Goal: Obtain resource: Download file/media

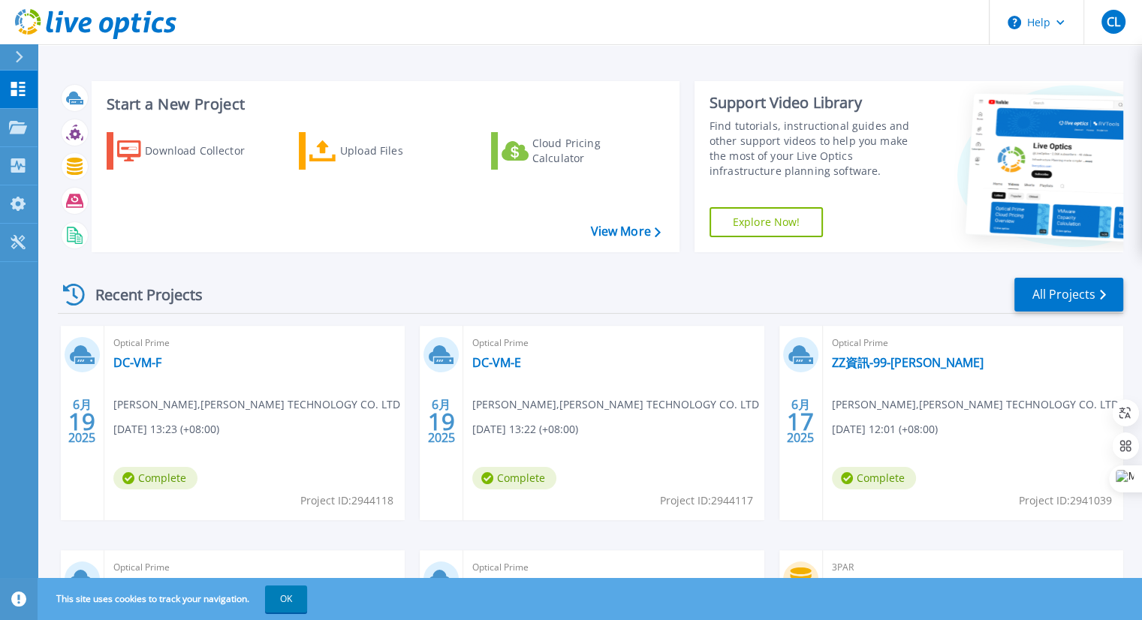
scroll to position [75, 0]
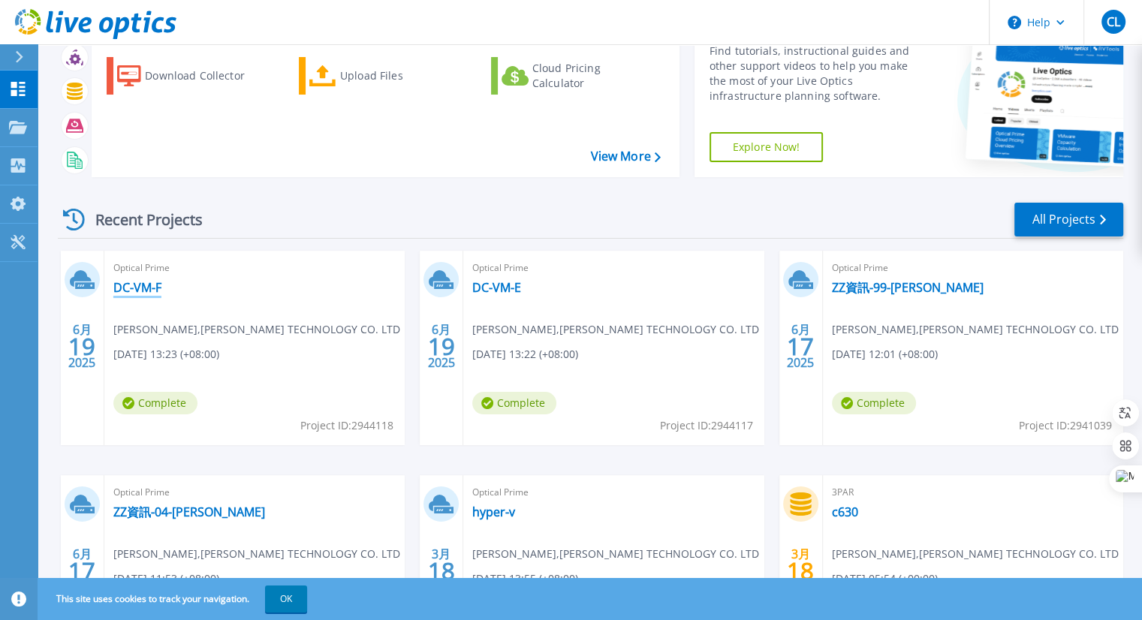
click at [143, 285] on link "DC-VM-F" at bounding box center [137, 287] width 48 height 15
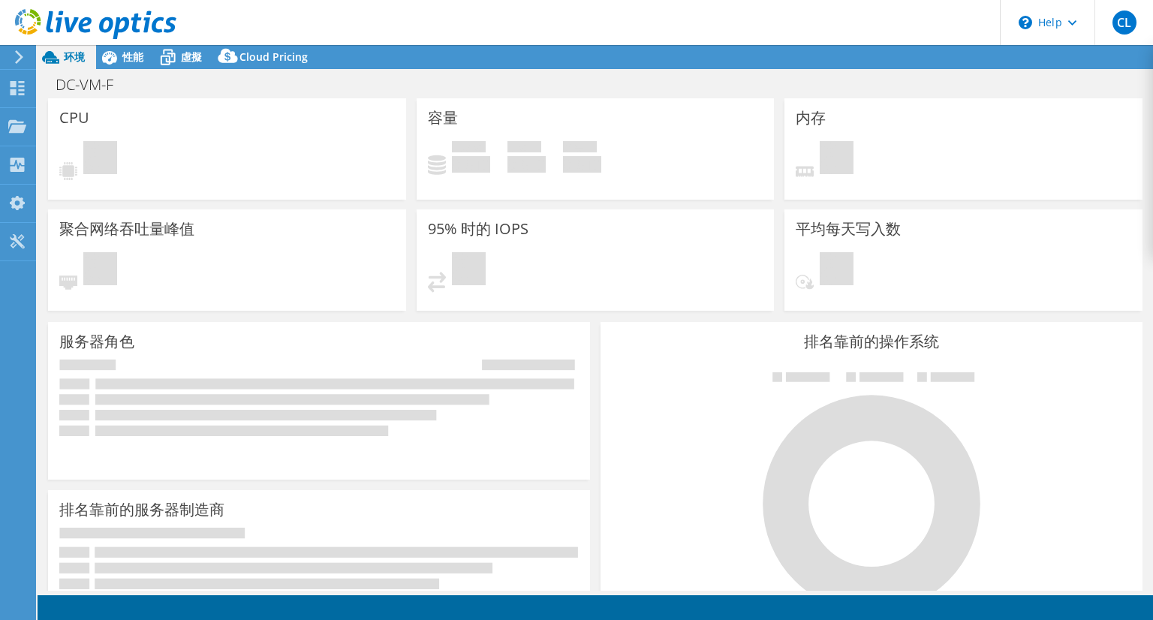
select select "USD"
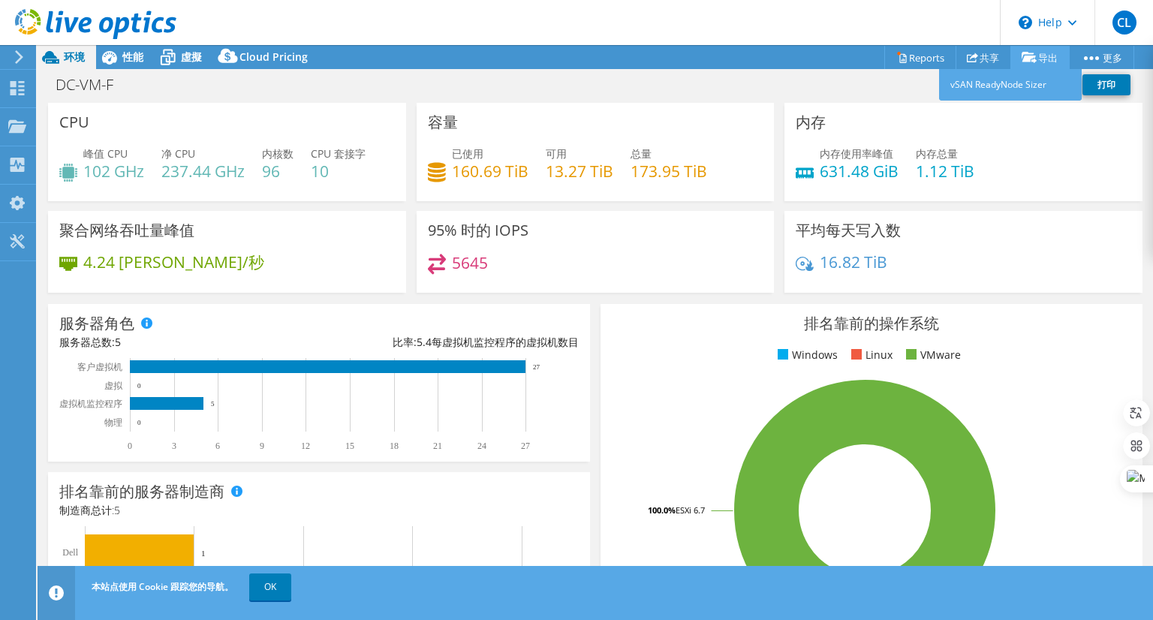
click at [1041, 54] on link "导出" at bounding box center [1039, 57] width 59 height 23
click at [997, 89] on link "vSAN ReadyNode Sizer" at bounding box center [1010, 85] width 143 height 32
click at [925, 59] on link "Reports" at bounding box center [920, 57] width 72 height 23
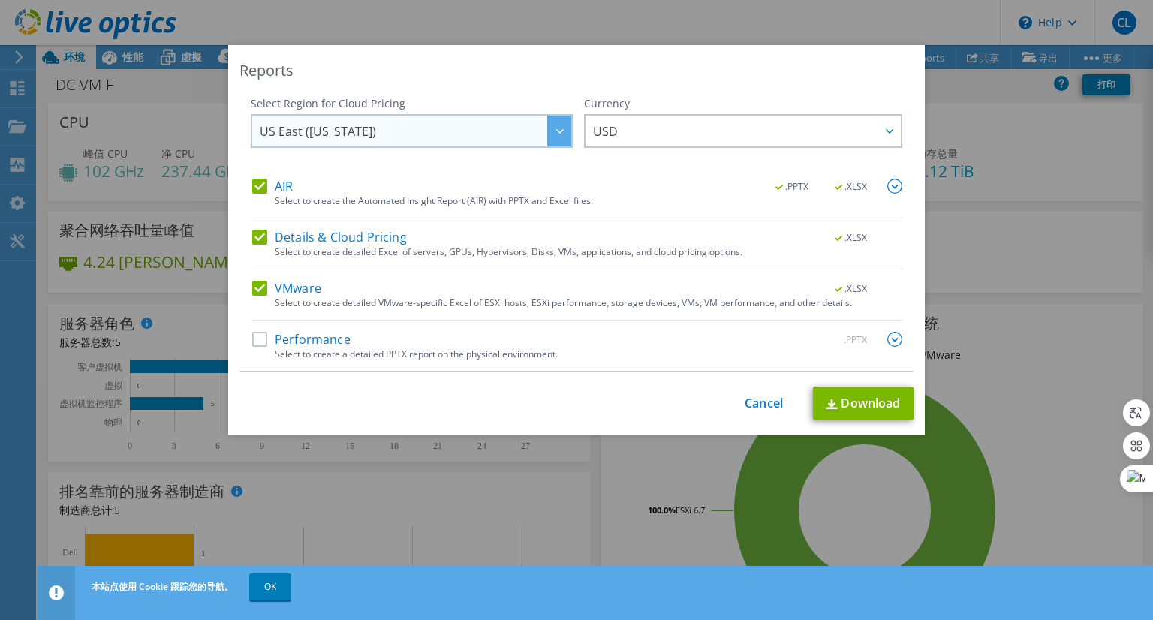
click at [556, 133] on icon at bounding box center [560, 131] width 8 height 5
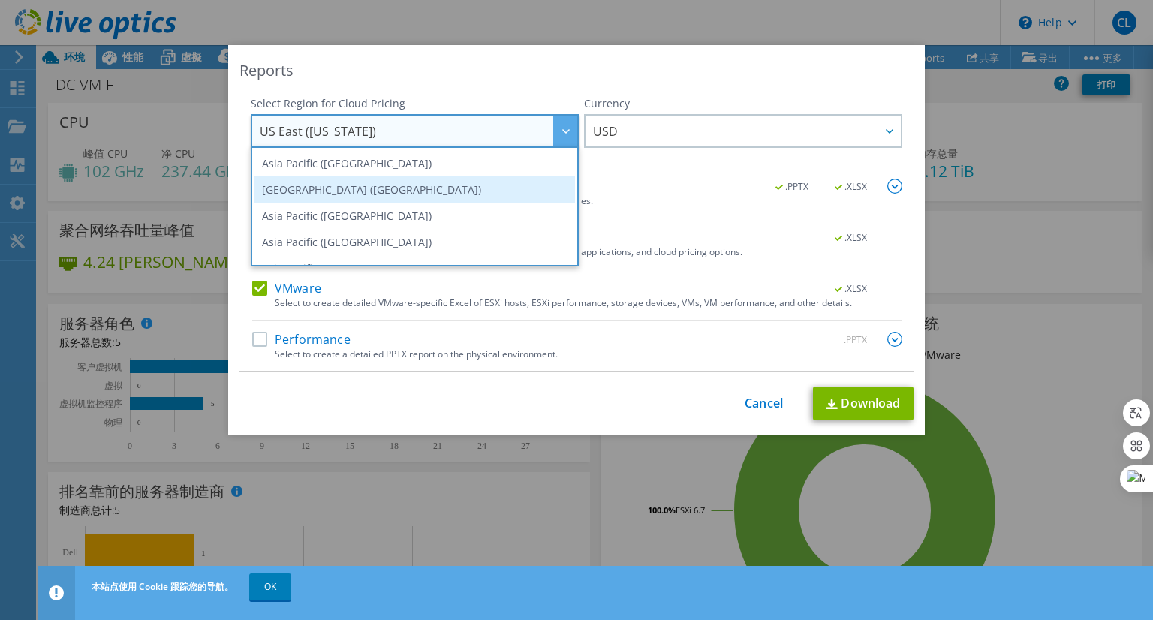
scroll to position [75, 0]
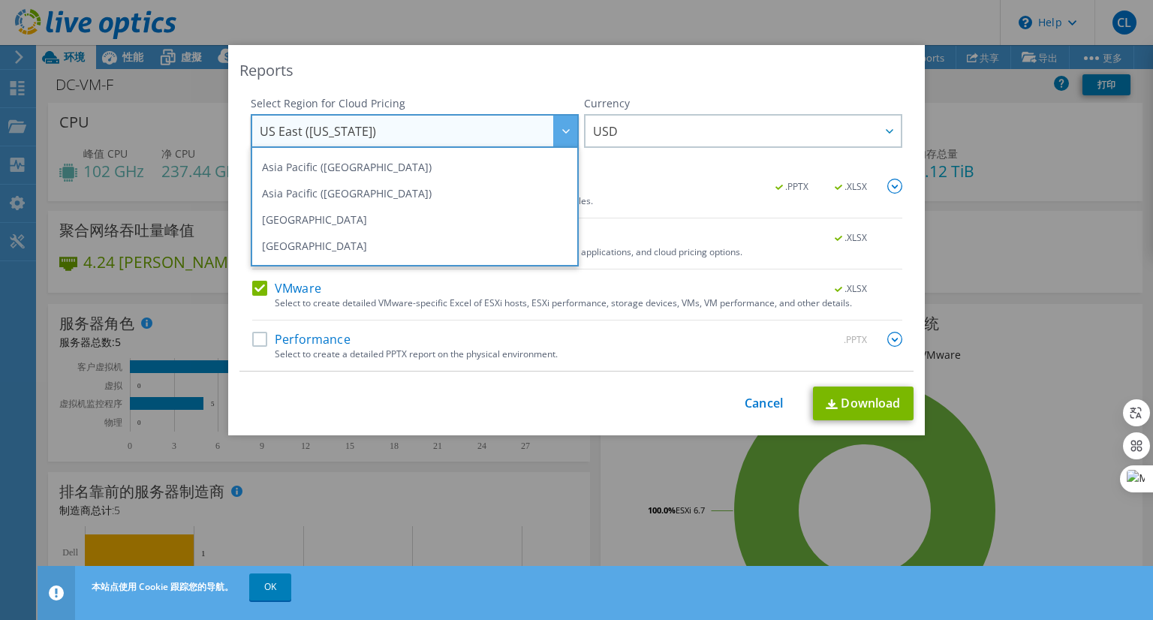
click at [652, 171] on div "Currency ARS AUD BRL CAD CHF CLP CNY DKK EUR GBP HKD HUF INR JPY MXN MYR NOK NZ…" at bounding box center [743, 137] width 318 height 83
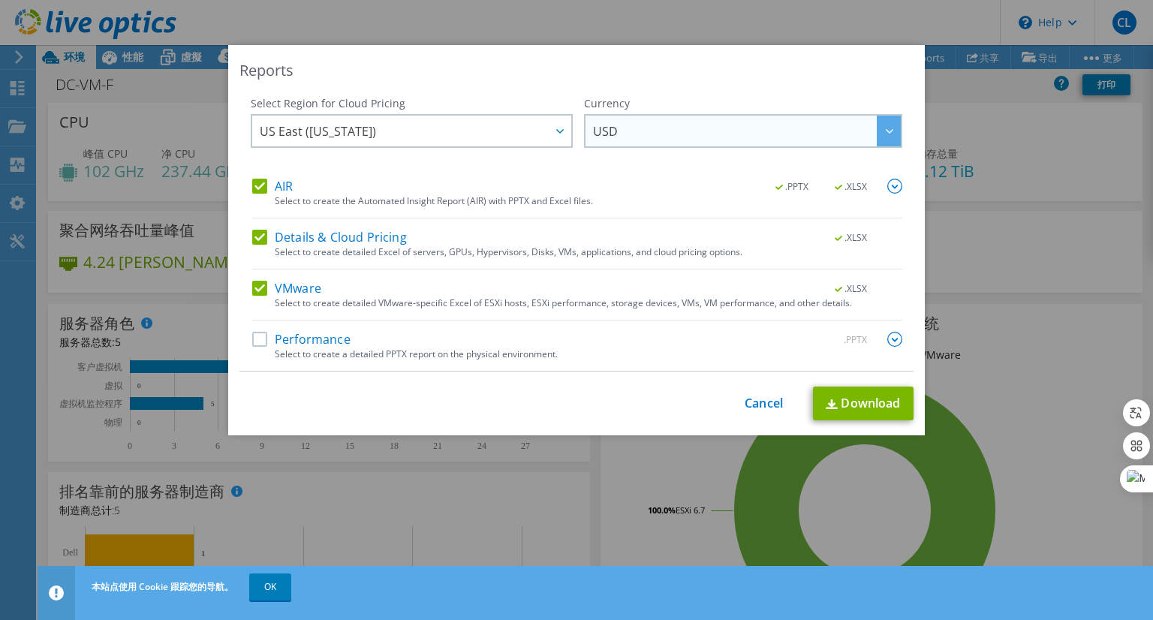
click at [709, 141] on span "USD" at bounding box center [747, 131] width 308 height 31
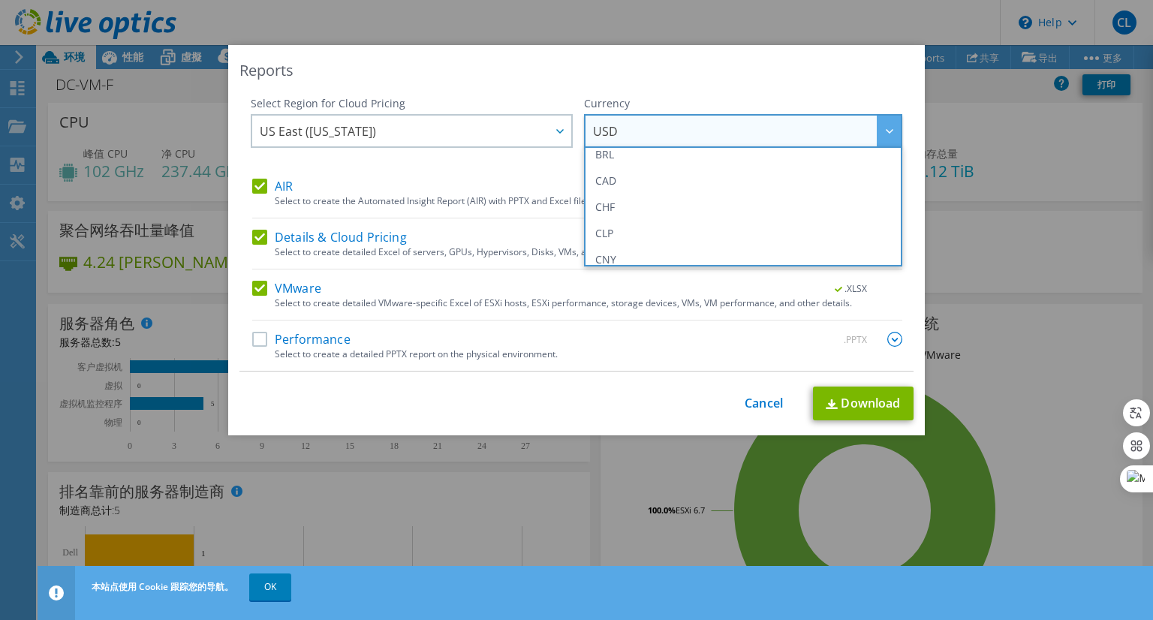
scroll to position [0, 0]
click at [503, 170] on div "Select Region for Cloud Pricing Asia Pacific ([GEOGRAPHIC_DATA]) [GEOGRAPHIC_DA…" at bounding box center [410, 137] width 318 height 83
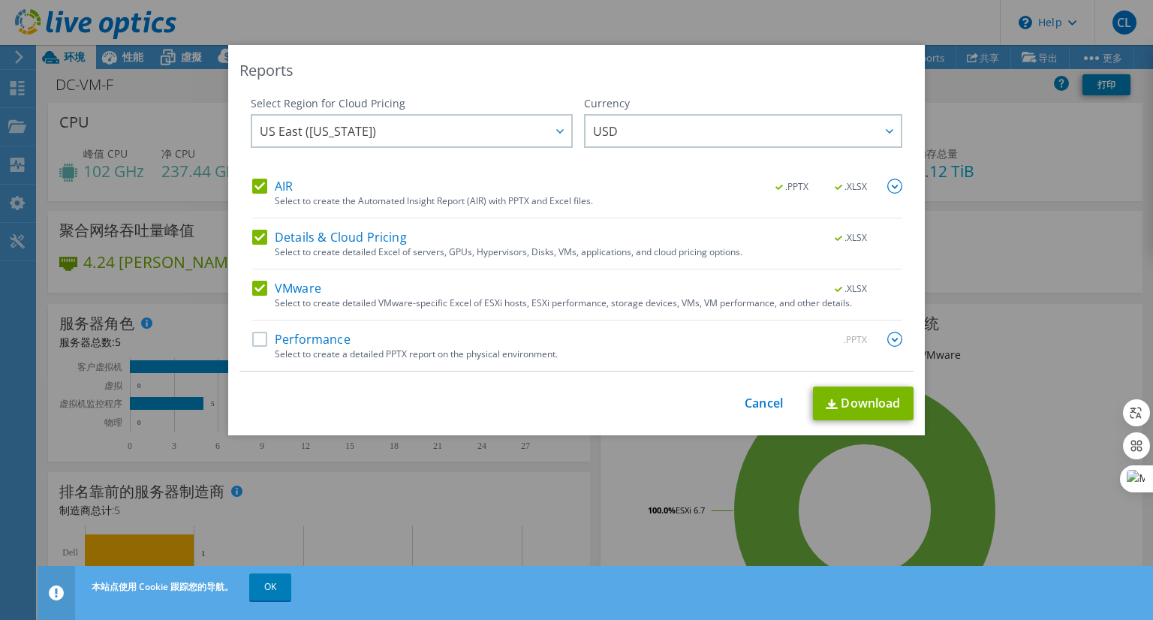
click at [252, 340] on label "Performance" at bounding box center [301, 339] width 98 height 15
click at [0, 0] on input "Performance" at bounding box center [0, 0] width 0 height 0
click at [887, 184] on img at bounding box center [894, 186] width 15 height 15
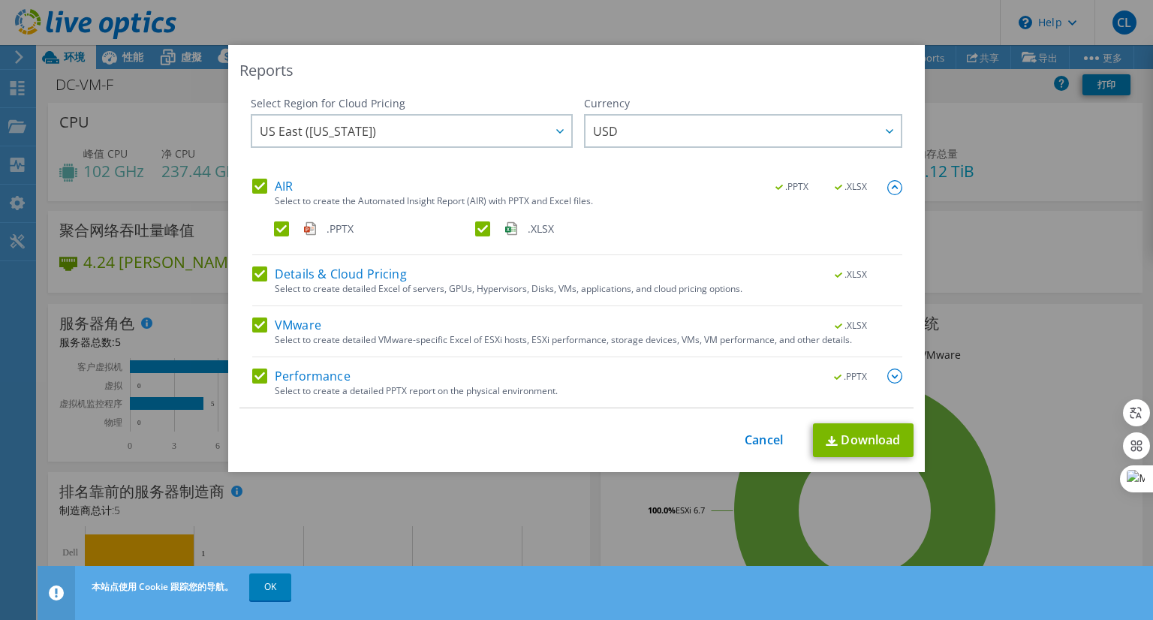
click at [887, 379] on img at bounding box center [894, 376] width 15 height 15
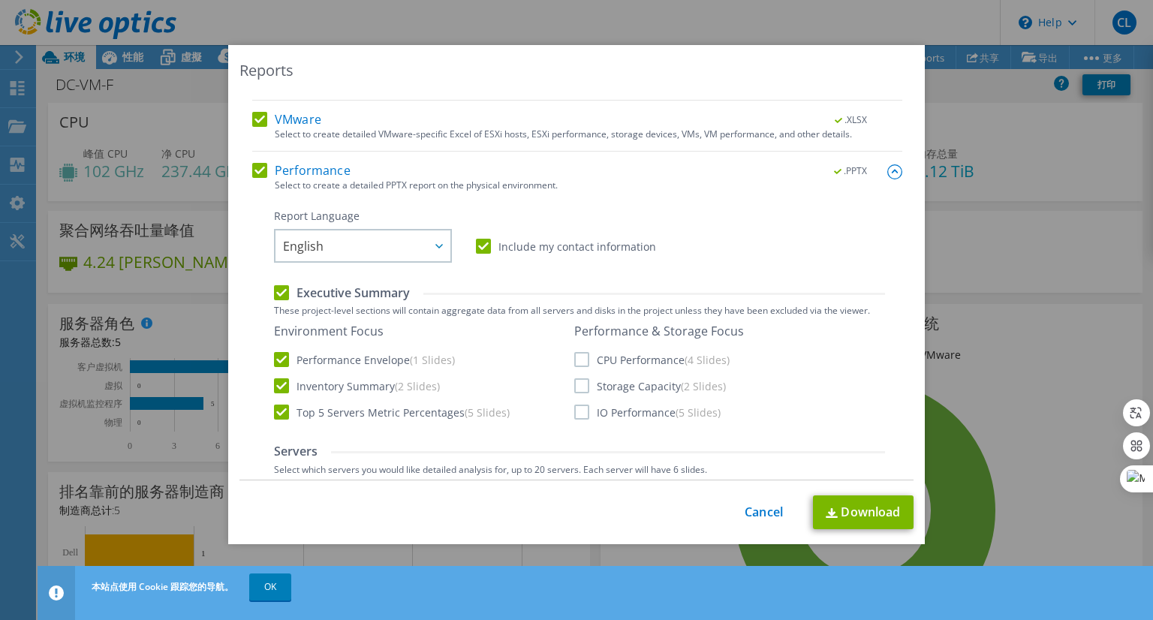
scroll to position [225, 0]
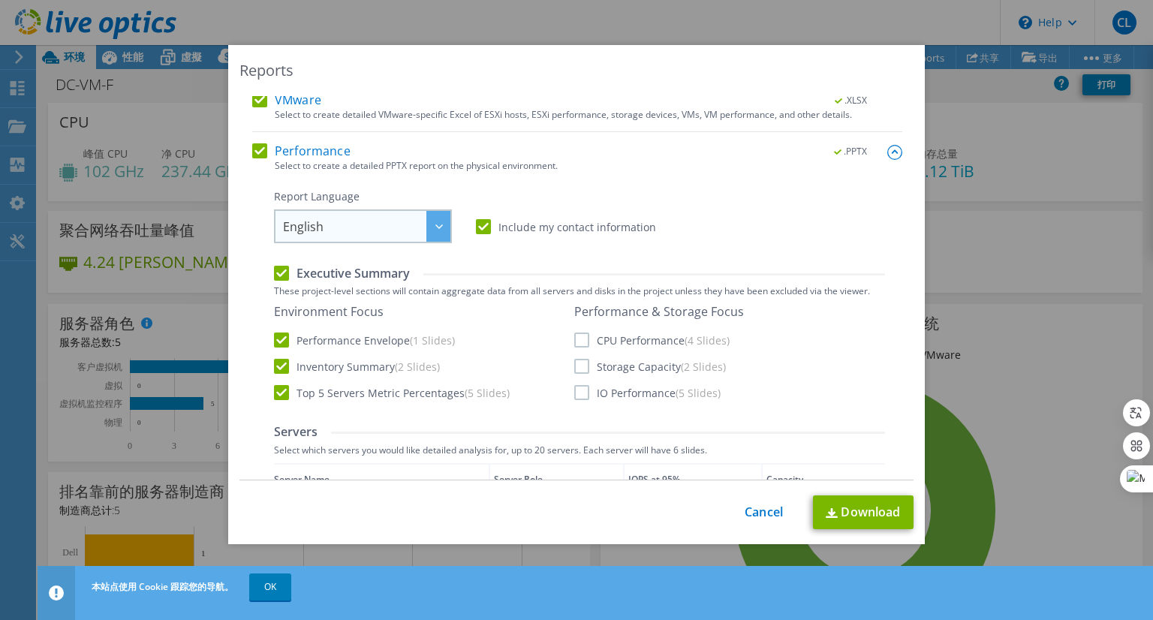
click at [438, 229] on div at bounding box center [438, 226] width 24 height 31
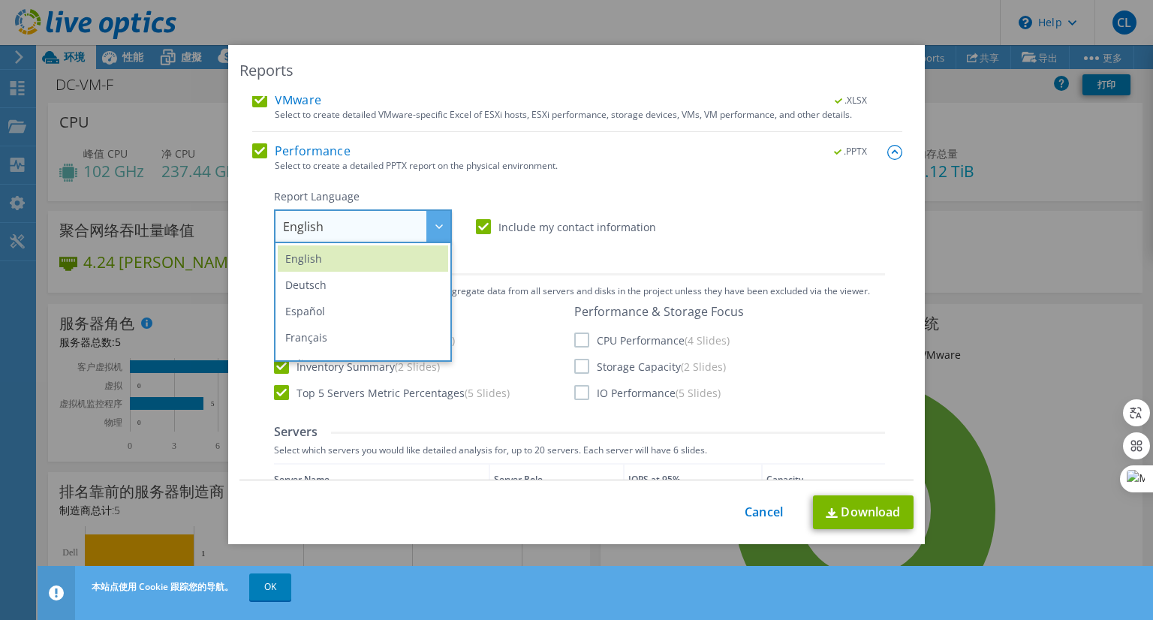
click at [613, 199] on div "Report Language English Deutsch Español Français Italiano Polski Português Русс…" at bounding box center [579, 216] width 611 height 54
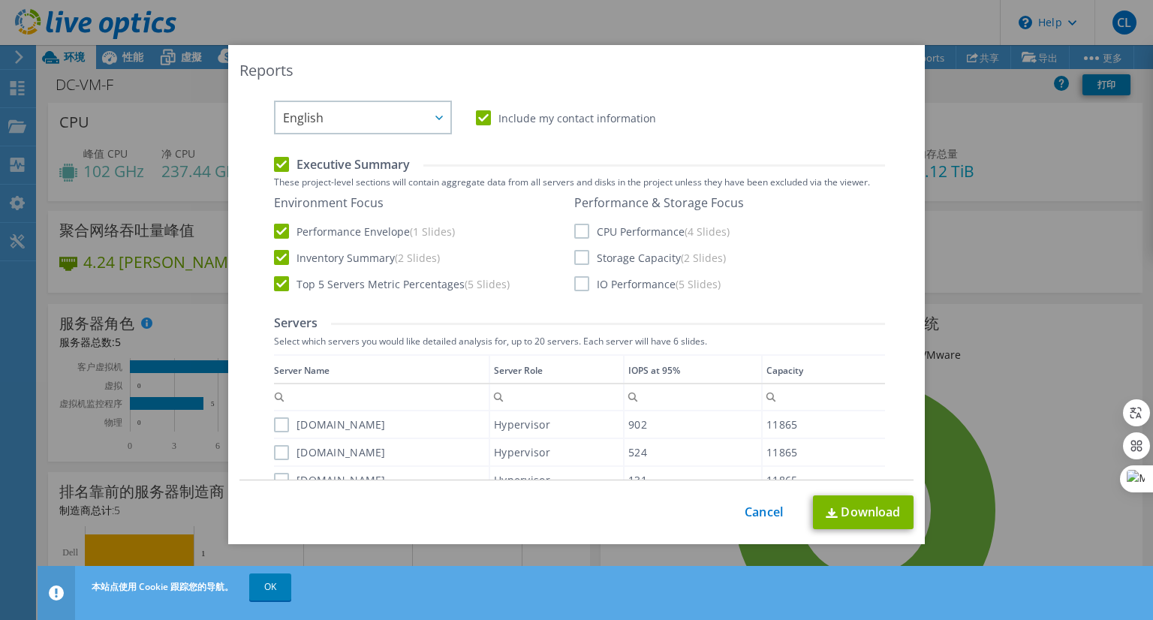
scroll to position [342, 0]
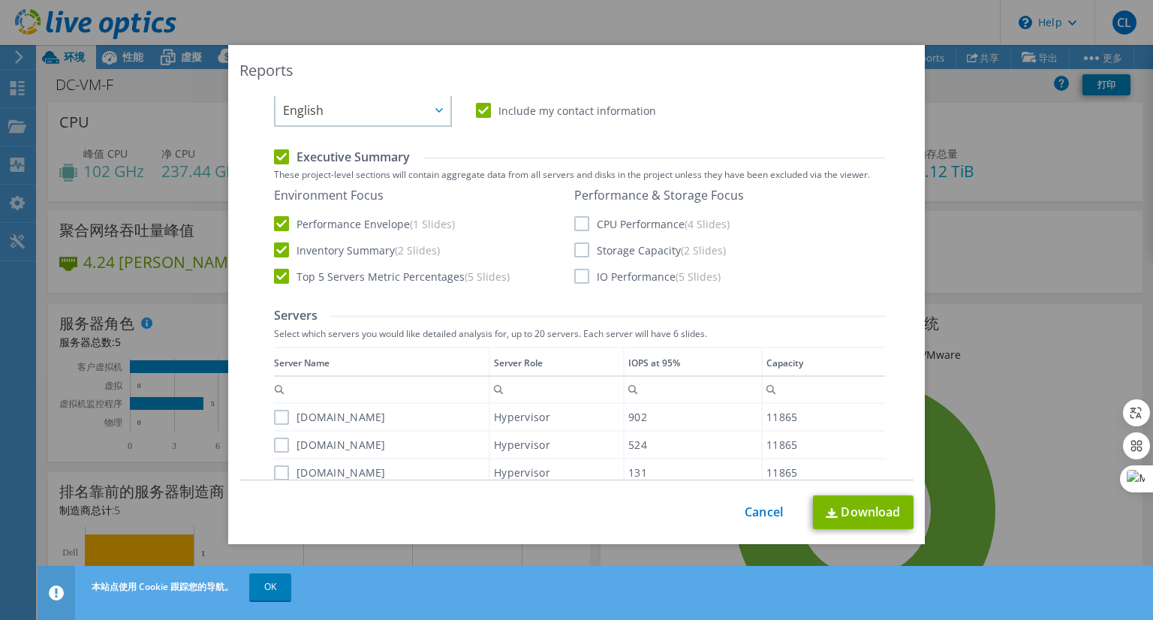
click at [574, 224] on label "CPU Performance (4 Slides)" at bounding box center [651, 223] width 155 height 15
click at [0, 0] on input "CPU Performance (4 Slides)" at bounding box center [0, 0] width 0 height 0
click at [574, 250] on label "Storage Capacity (2 Slides)" at bounding box center [650, 249] width 152 height 15
click at [0, 0] on input "Storage Capacity (2 Slides)" at bounding box center [0, 0] width 0 height 0
click at [577, 280] on label "IO Performance (5 Slides)" at bounding box center [647, 276] width 146 height 15
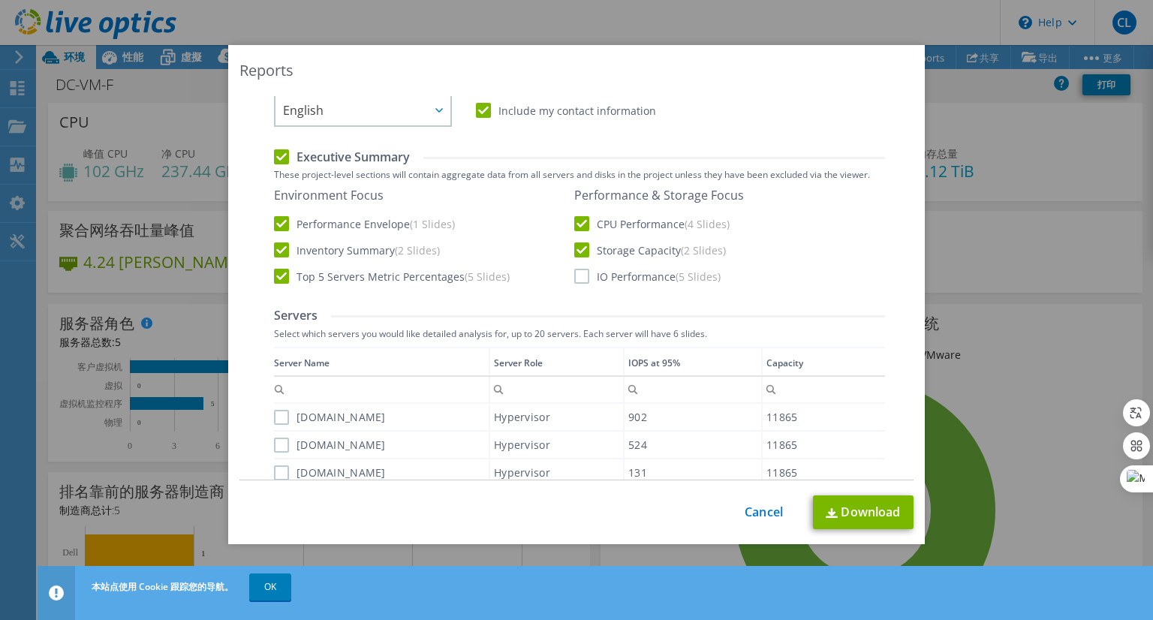
click at [0, 0] on input "IO Performance (5 Slides)" at bounding box center [0, 0] width 0 height 0
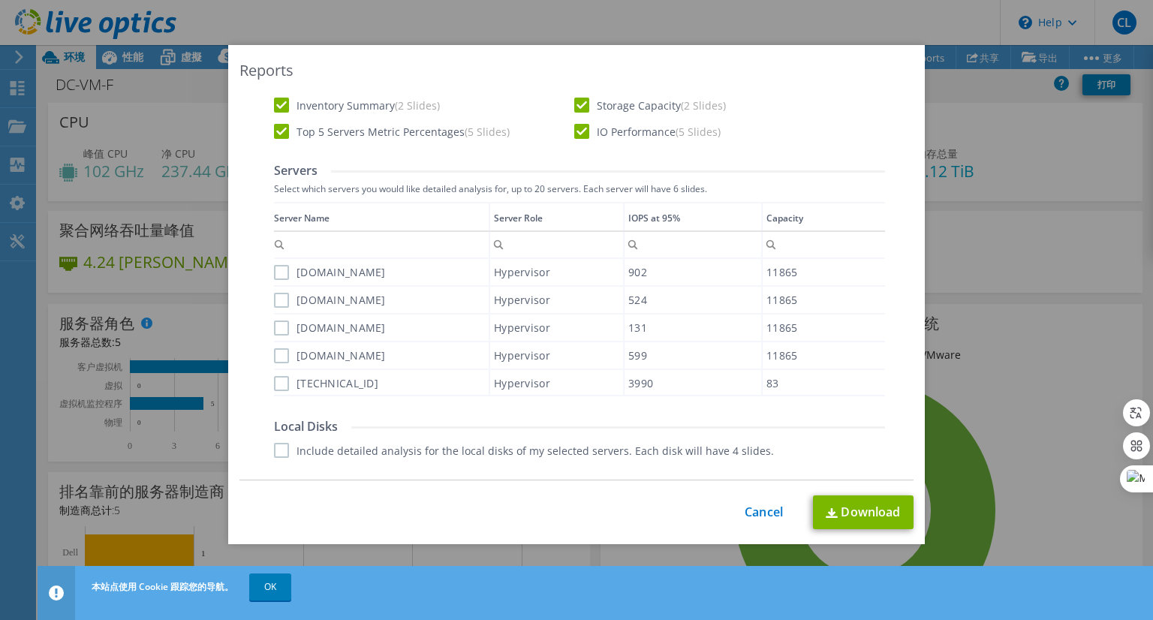
scroll to position [492, 0]
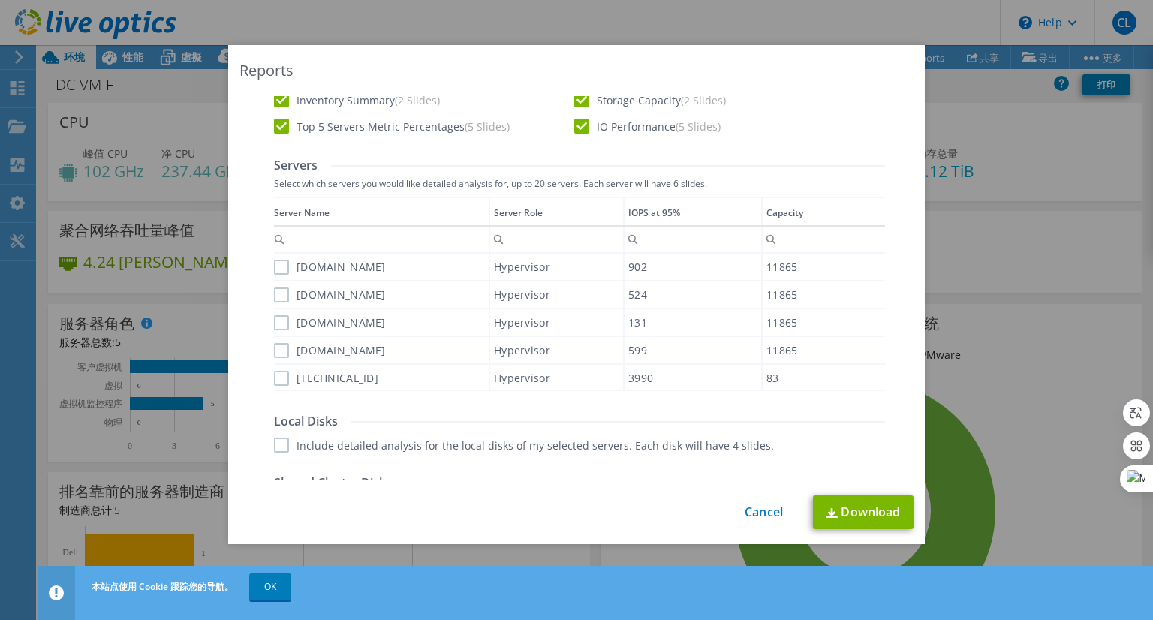
click at [274, 267] on label "[DOMAIN_NAME]" at bounding box center [330, 267] width 112 height 15
click at [0, 0] on input "[DOMAIN_NAME]" at bounding box center [0, 0] width 0 height 0
click at [275, 293] on label "[DOMAIN_NAME]" at bounding box center [330, 295] width 112 height 15
click at [0, 0] on input "[DOMAIN_NAME]" at bounding box center [0, 0] width 0 height 0
click at [274, 319] on div "Data grid" at bounding box center [275, 289] width 2 height 184
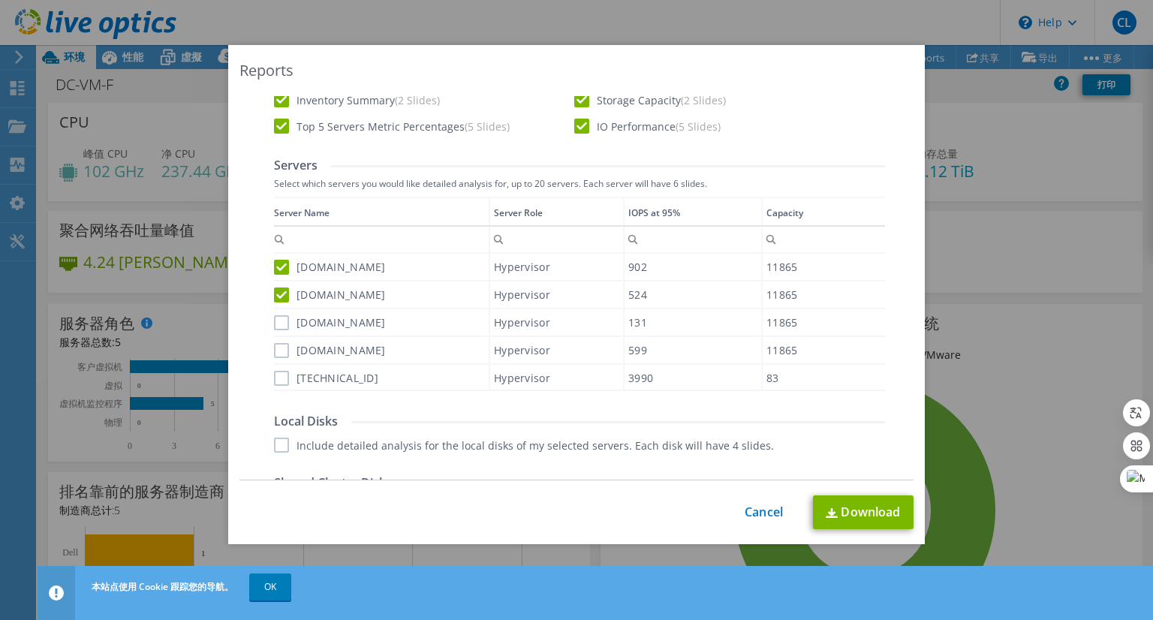
click at [275, 346] on label "[DOMAIN_NAME]" at bounding box center [330, 350] width 112 height 15
click at [0, 0] on input "[DOMAIN_NAME]" at bounding box center [0, 0] width 0 height 0
click at [274, 319] on label "[DOMAIN_NAME]" at bounding box center [330, 322] width 112 height 15
click at [0, 0] on input "[DOMAIN_NAME]" at bounding box center [0, 0] width 0 height 0
click at [276, 375] on label "[TECHNICAL_ID]" at bounding box center [326, 378] width 104 height 15
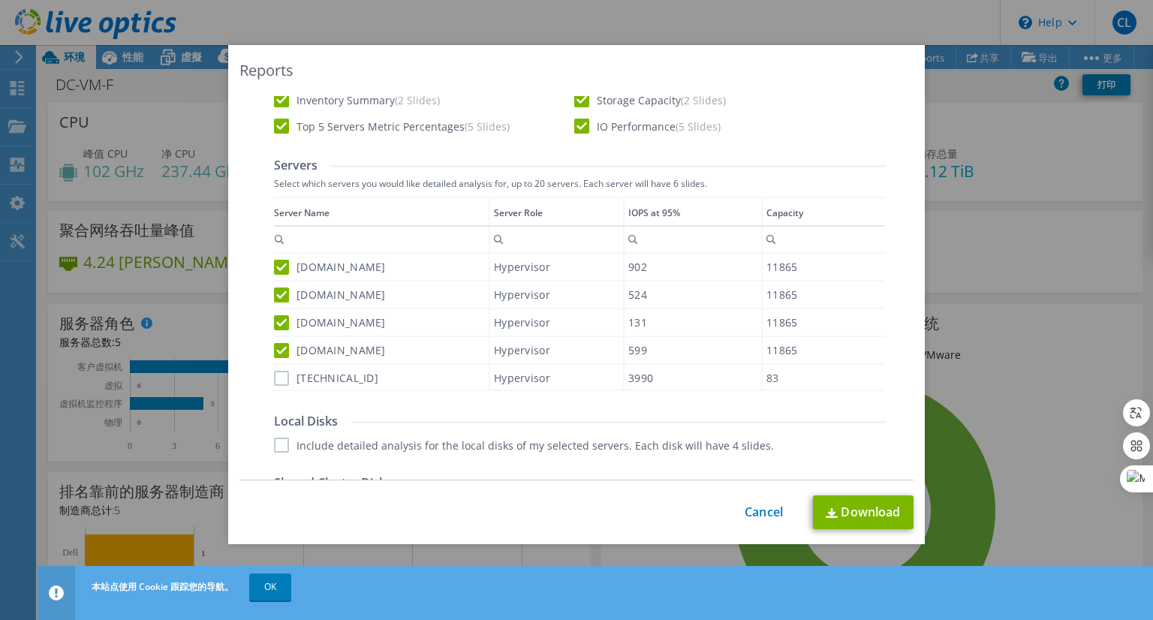
click at [0, 0] on input "[TECHNICAL_ID]" at bounding box center [0, 0] width 0 height 0
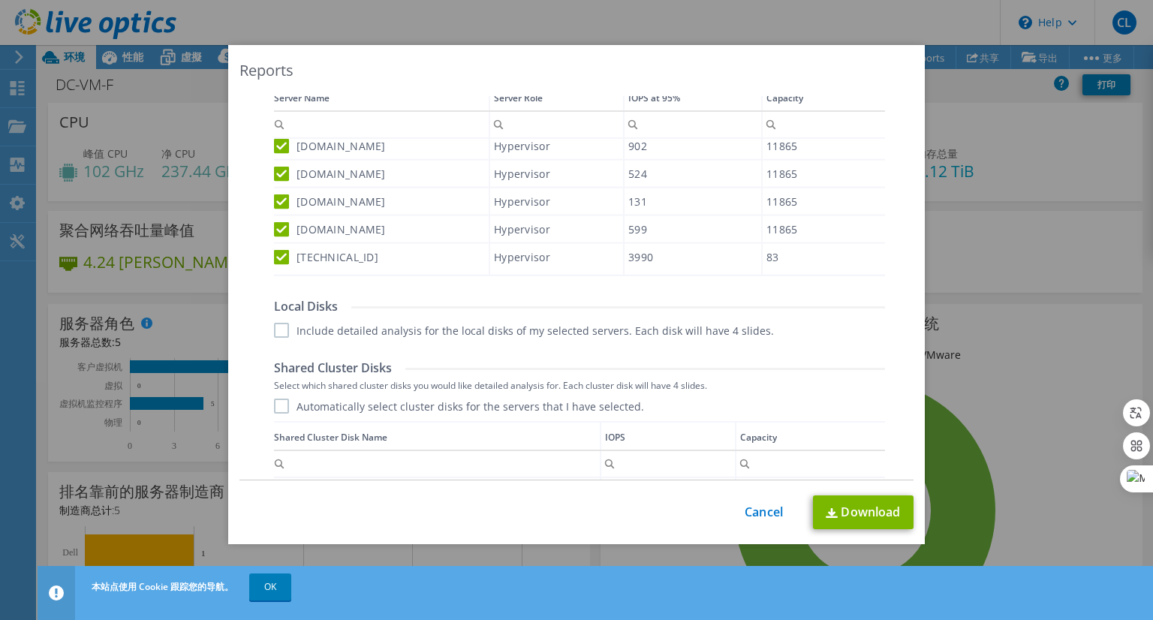
scroll to position [642, 0]
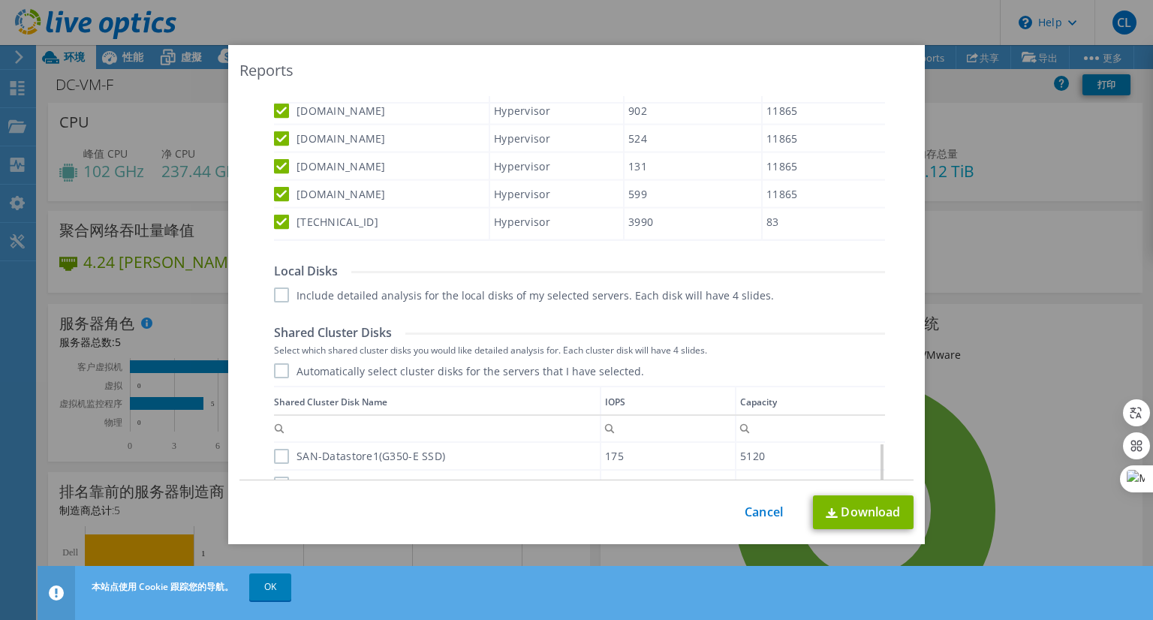
click at [279, 293] on label "Include detailed analysis for the local disks of my selected servers. Each disk…" at bounding box center [524, 295] width 500 height 15
click at [0, 0] on input "Include detailed analysis for the local disks of my selected servers. Each disk…" at bounding box center [0, 0] width 0 height 0
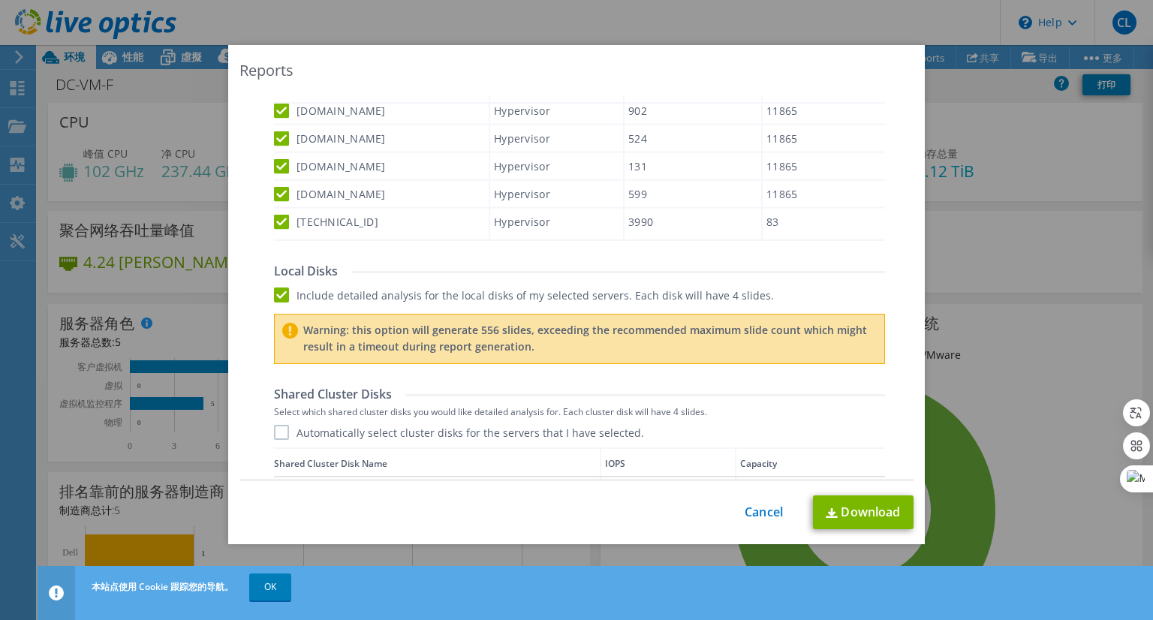
click at [276, 432] on label "Automatically select cluster disks for the servers that I have selected." at bounding box center [459, 432] width 370 height 15
click at [0, 0] on input "Automatically select cluster disks for the servers that I have selected." at bounding box center [0, 0] width 0 height 0
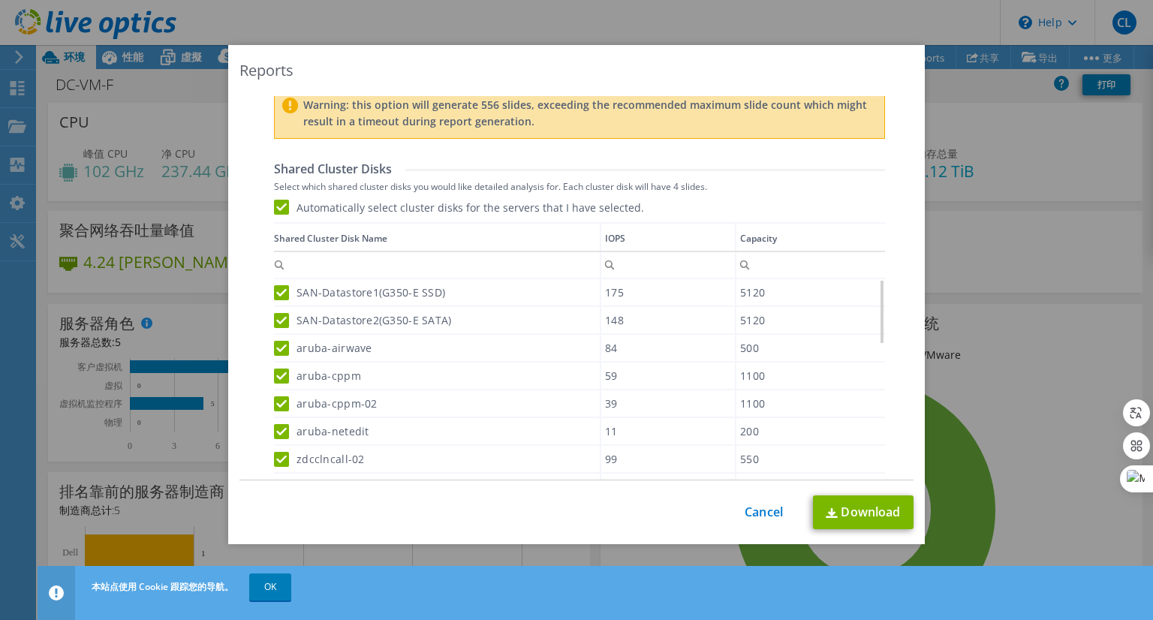
scroll to position [1045, 0]
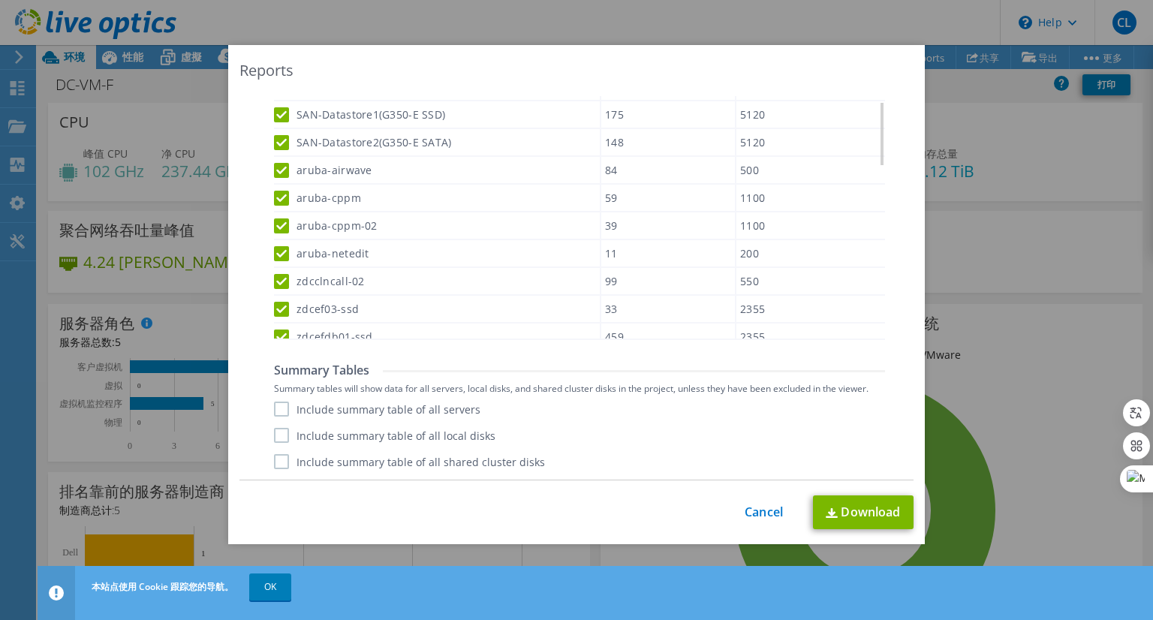
click at [276, 411] on label "Include summary table of all servers" at bounding box center [377, 409] width 206 height 15
click at [0, 0] on input "Include summary table of all servers" at bounding box center [0, 0] width 0 height 0
click at [282, 440] on label "Include summary table of all local disks" at bounding box center [384, 435] width 221 height 15
click at [0, 0] on input "Include summary table of all local disks" at bounding box center [0, 0] width 0 height 0
click at [276, 463] on label "Include summary table of all shared cluster disks" at bounding box center [409, 461] width 271 height 15
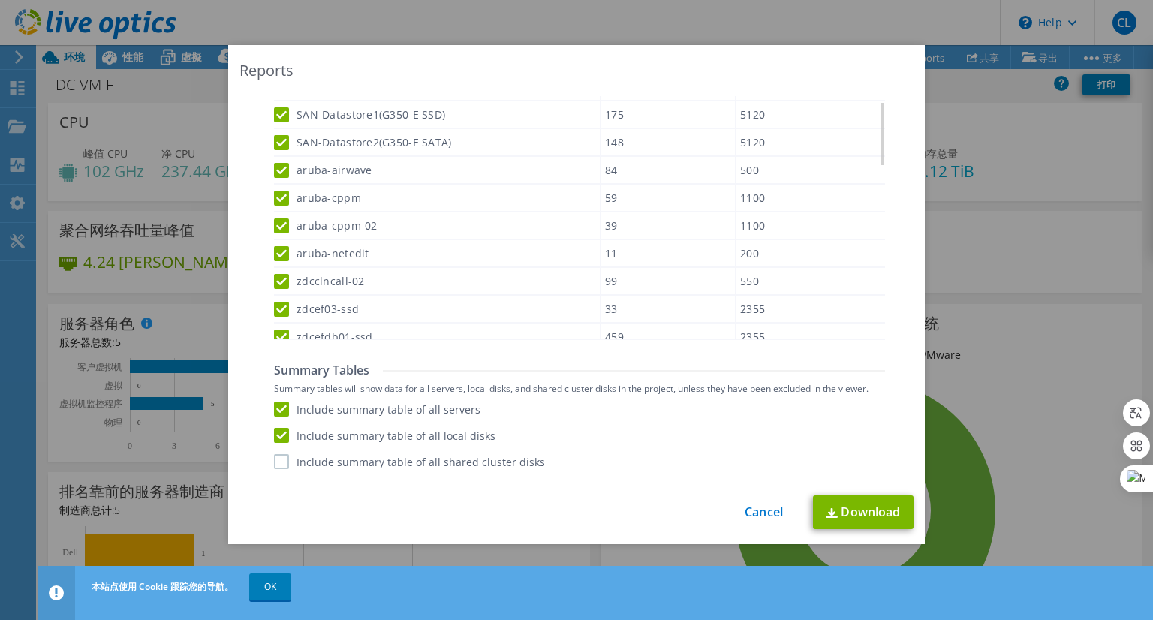
click at [0, 0] on input "Include summary table of all shared cluster disks" at bounding box center [0, 0] width 0 height 0
click at [848, 512] on link "Download" at bounding box center [863, 512] width 101 height 34
click at [747, 509] on link "Cancel" at bounding box center [764, 512] width 38 height 14
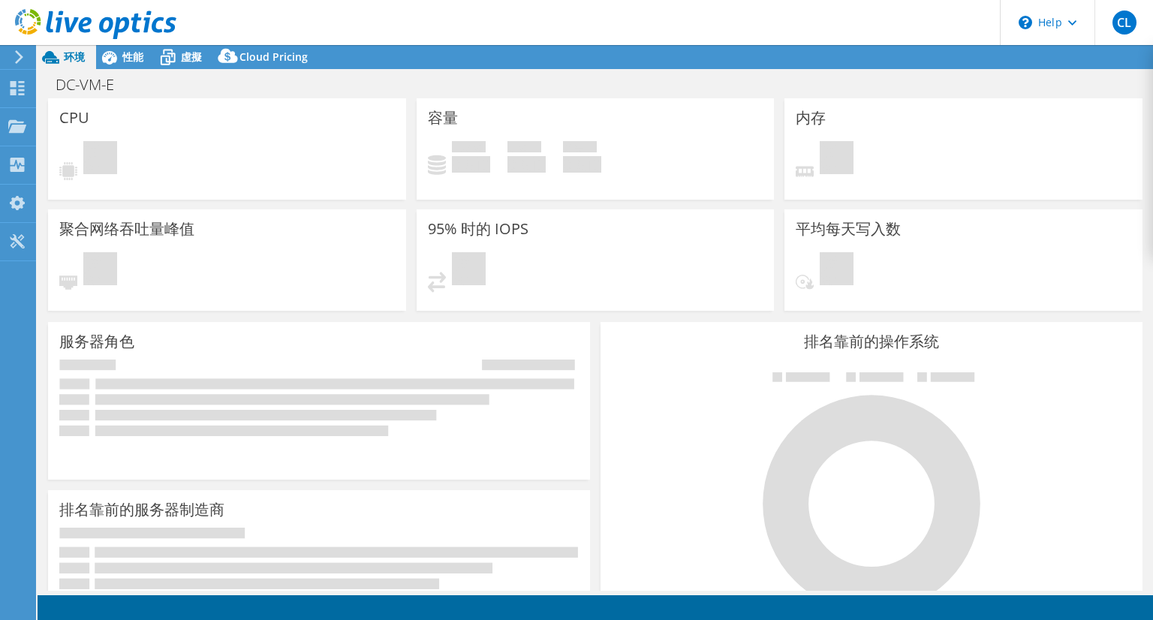
select select "USD"
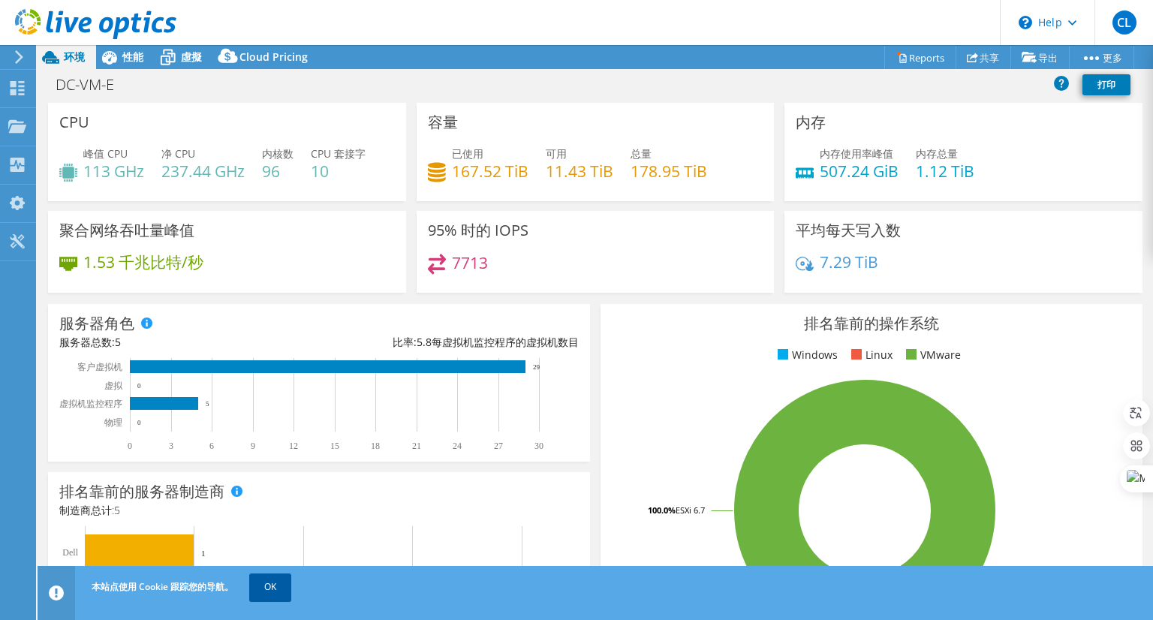
click at [274, 598] on link "OK" at bounding box center [270, 587] width 42 height 27
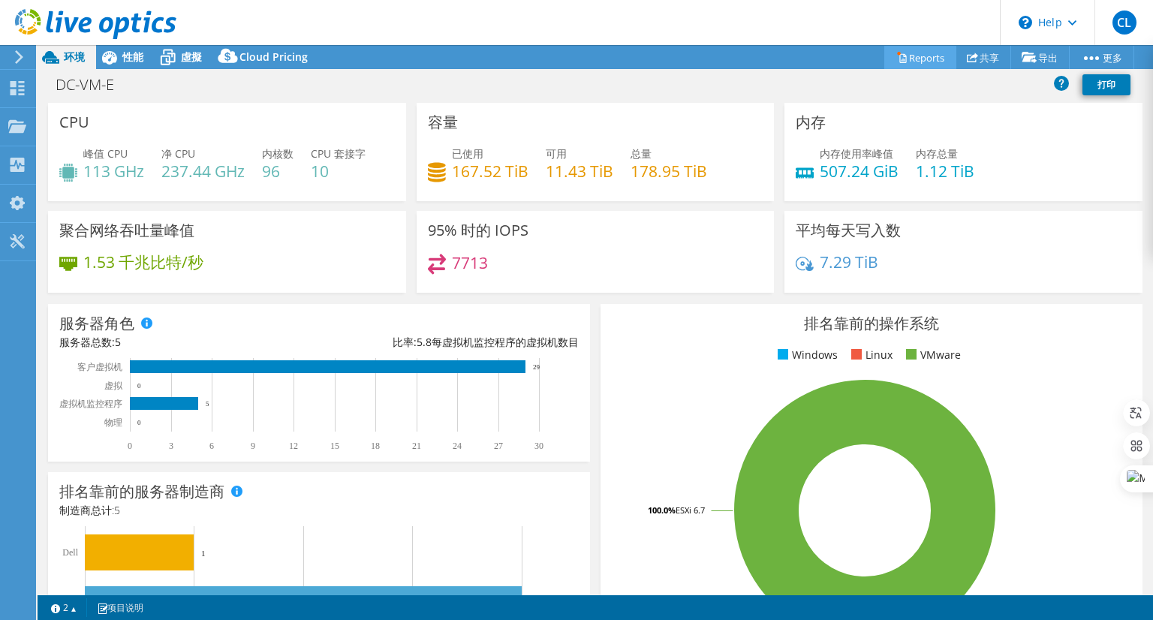
click at [914, 56] on link "Reports" at bounding box center [920, 57] width 72 height 23
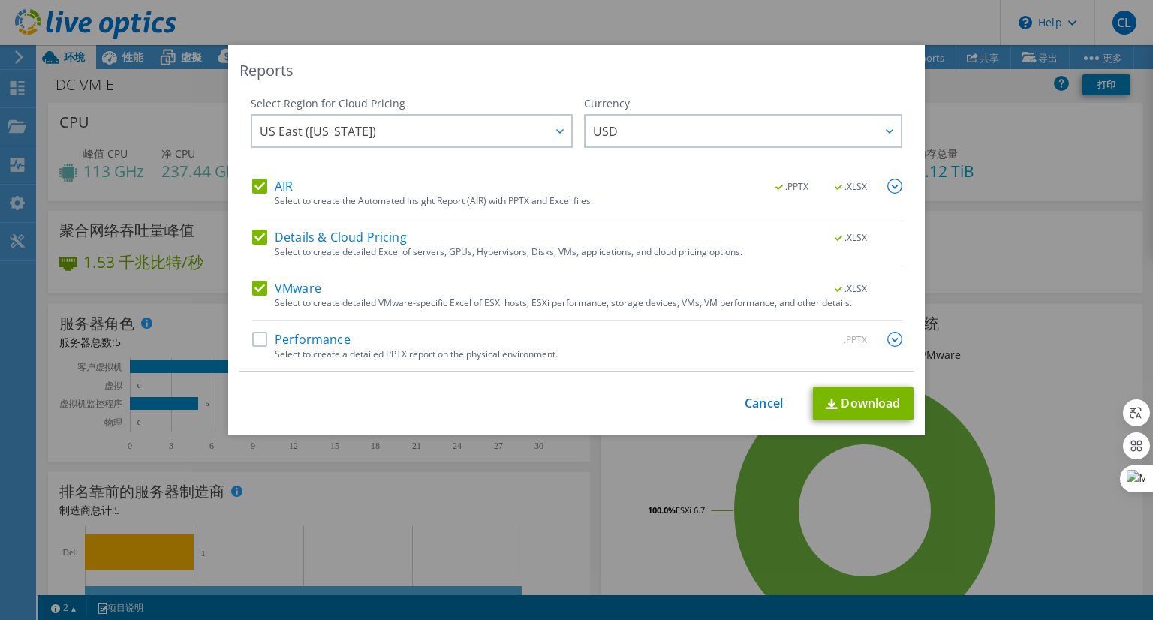
click at [258, 344] on label "Performance" at bounding box center [301, 339] width 98 height 15
click at [0, 0] on input "Performance" at bounding box center [0, 0] width 0 height 0
click at [889, 188] on img at bounding box center [894, 186] width 15 height 15
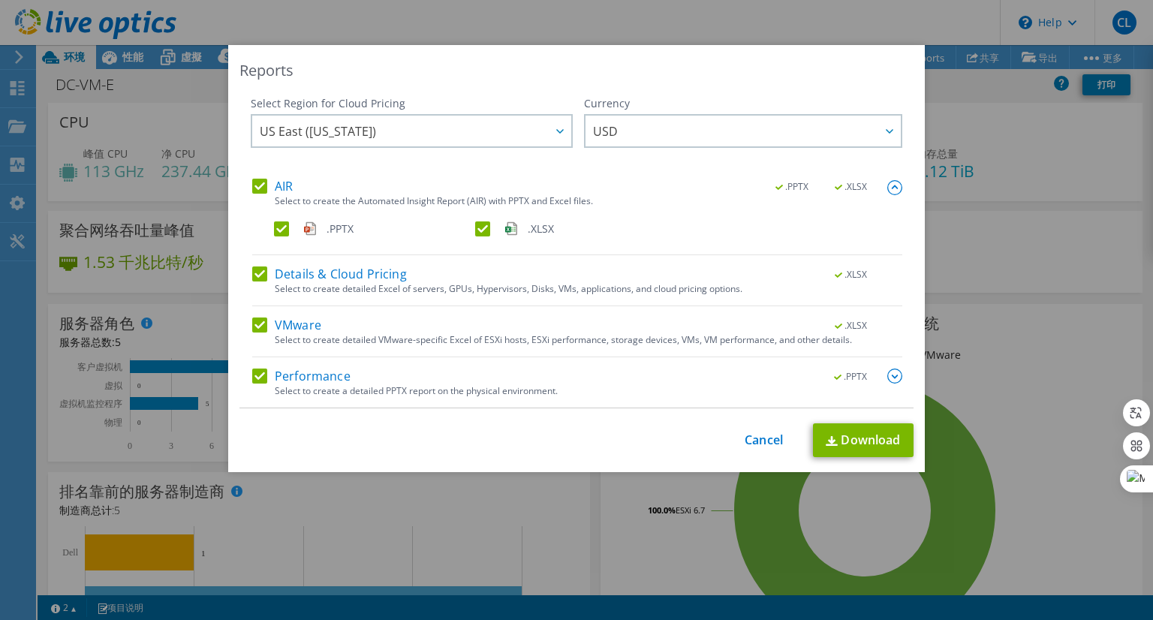
click at [887, 376] on img at bounding box center [894, 376] width 15 height 15
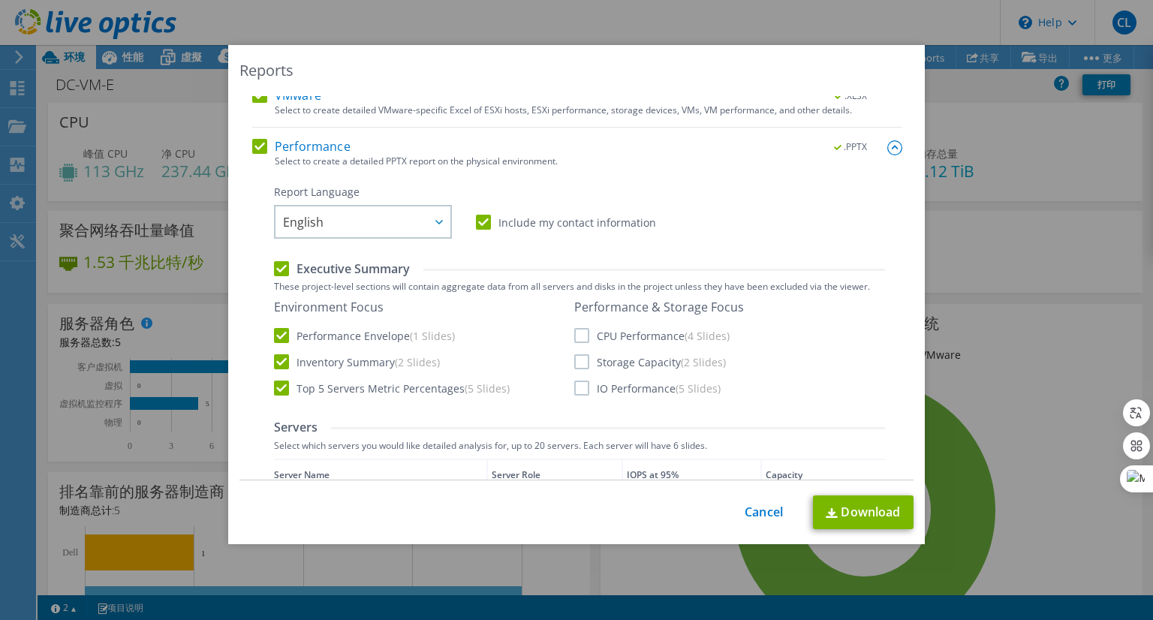
scroll to position [375, 0]
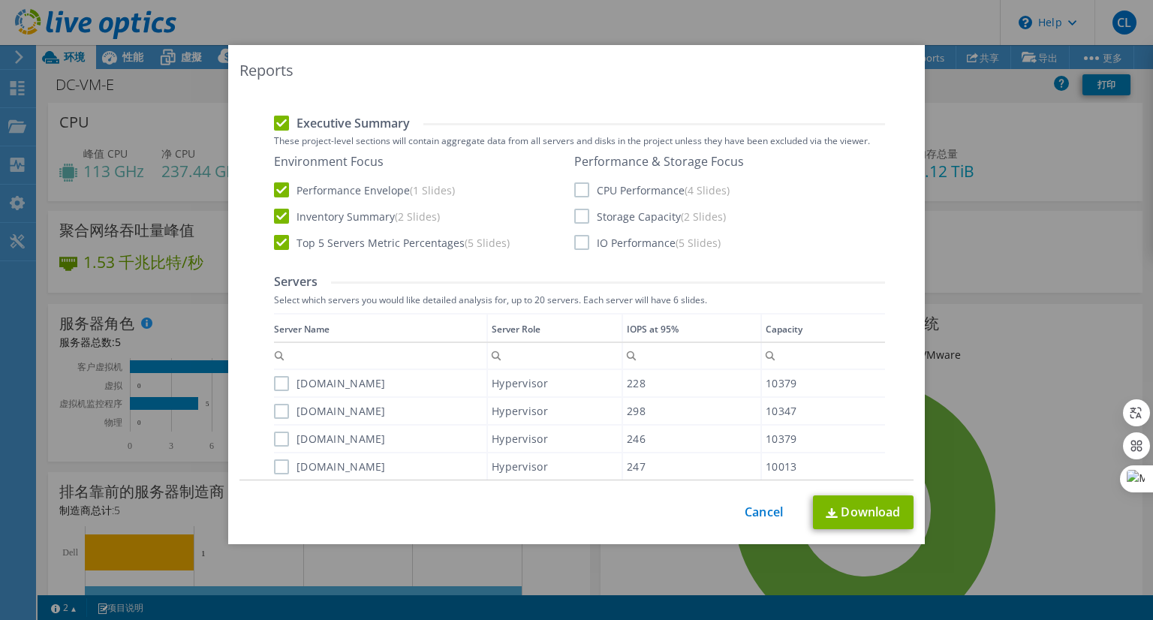
click at [574, 188] on label "CPU Performance (4 Slides)" at bounding box center [651, 189] width 155 height 15
click at [0, 0] on input "CPU Performance (4 Slides)" at bounding box center [0, 0] width 0 height 0
click at [574, 221] on label "Storage Capacity (2 Slides)" at bounding box center [650, 216] width 152 height 15
click at [0, 0] on input "Storage Capacity (2 Slides)" at bounding box center [0, 0] width 0 height 0
click at [576, 245] on label "IO Performance (5 Slides)" at bounding box center [647, 242] width 146 height 15
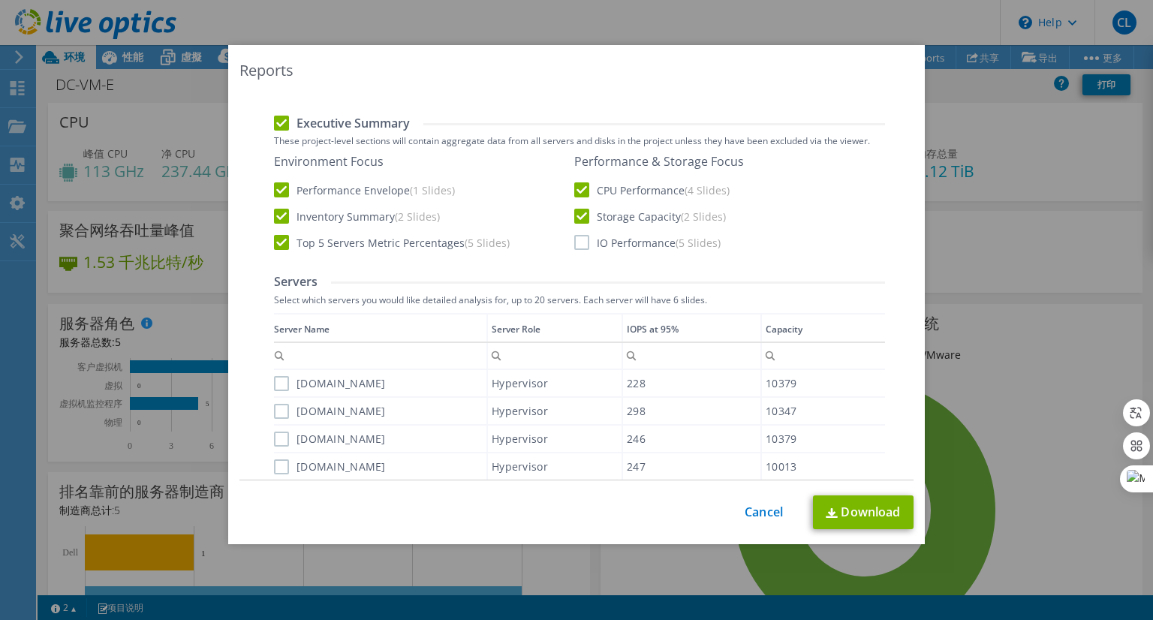
click at [0, 0] on input "IO Performance (5 Slides)" at bounding box center [0, 0] width 0 height 0
click at [274, 379] on label "zdcesxi-f04.dcgh.com.tw" at bounding box center [330, 383] width 112 height 15
click at [0, 0] on input "zdcesxi-f04.dcgh.com.tw" at bounding box center [0, 0] width 0 height 0
click at [276, 410] on label "zdcesxi-f02.dcgh.com.tw" at bounding box center [330, 411] width 112 height 15
click at [0, 0] on input "zdcesxi-f02.dcgh.com.tw" at bounding box center [0, 0] width 0 height 0
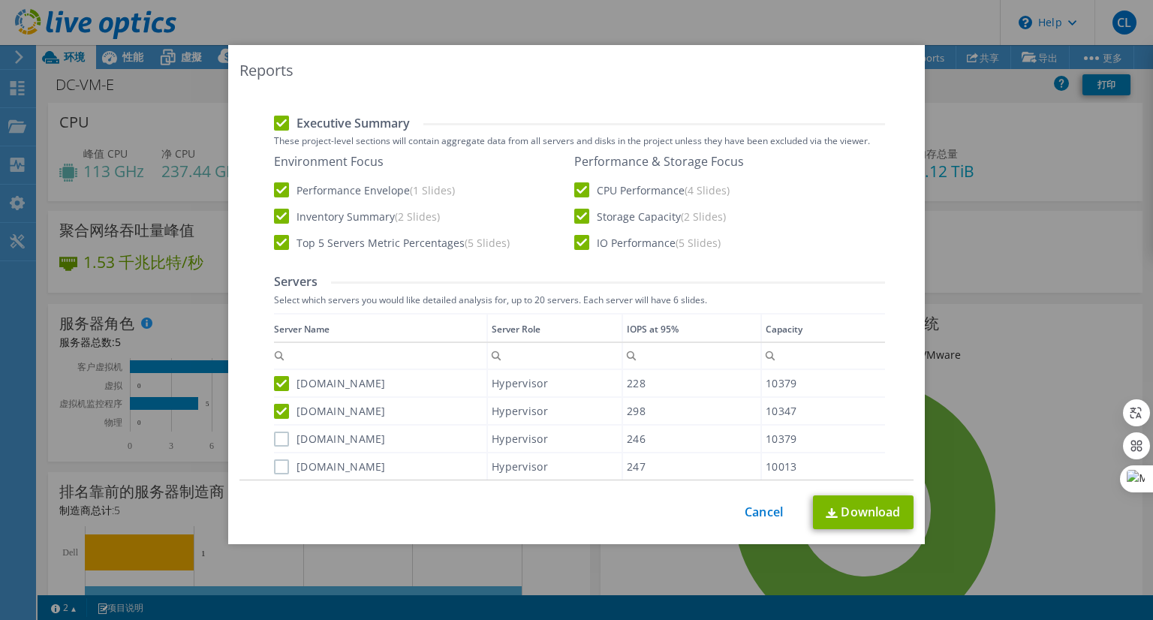
click at [274, 438] on label "zdcesxi-f03.dcgh.com.tw" at bounding box center [330, 439] width 112 height 15
click at [0, 0] on input "zdcesxi-f03.dcgh.com.tw" at bounding box center [0, 0] width 0 height 0
click at [277, 465] on label "zdcesxi-f01.dcgh.com.tw" at bounding box center [330, 466] width 112 height 15
click at [0, 0] on input "zdcesxi-f01.dcgh.com.tw" at bounding box center [0, 0] width 0 height 0
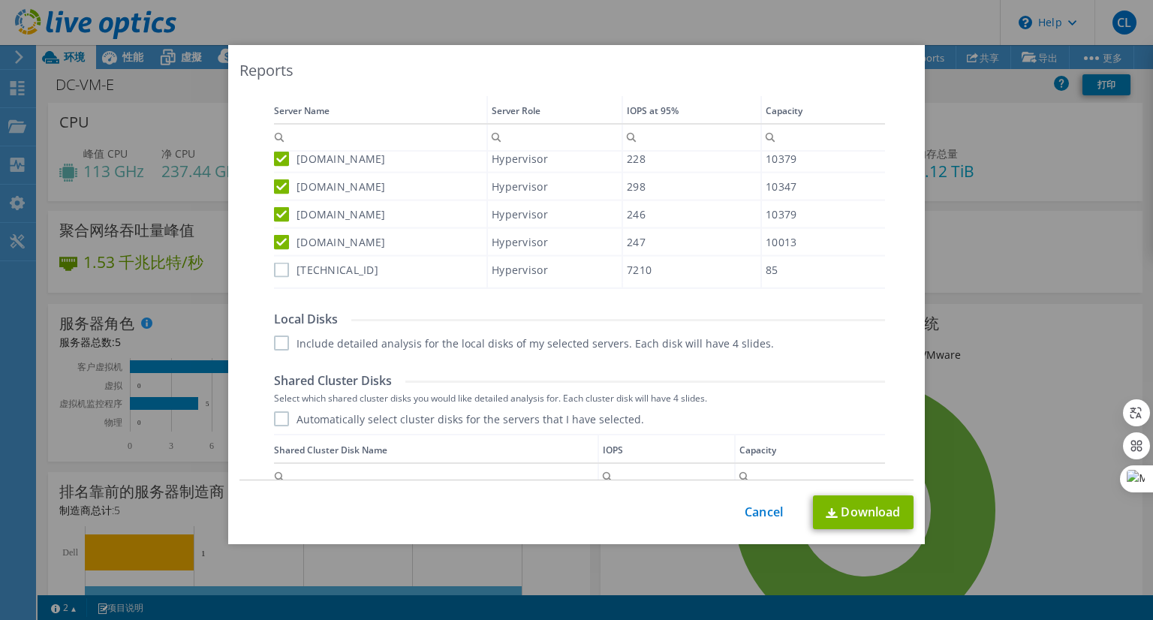
scroll to position [601, 0]
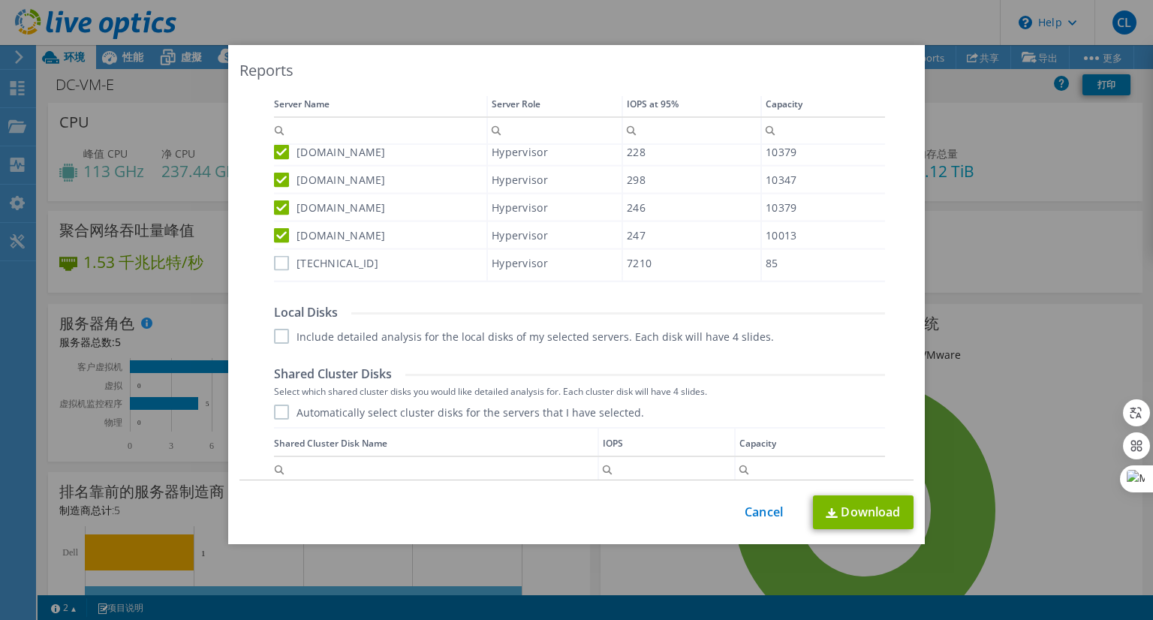
click at [274, 260] on label "192.168.11.4" at bounding box center [326, 262] width 104 height 15
click at [0, 0] on input "192.168.11.4" at bounding box center [0, 0] width 0 height 0
click at [277, 337] on label "Include detailed analysis for the local disks of my selected servers. Each disk…" at bounding box center [524, 336] width 500 height 15
click at [0, 0] on input "Include detailed analysis for the local disks of my selected servers. Each disk…" at bounding box center [0, 0] width 0 height 0
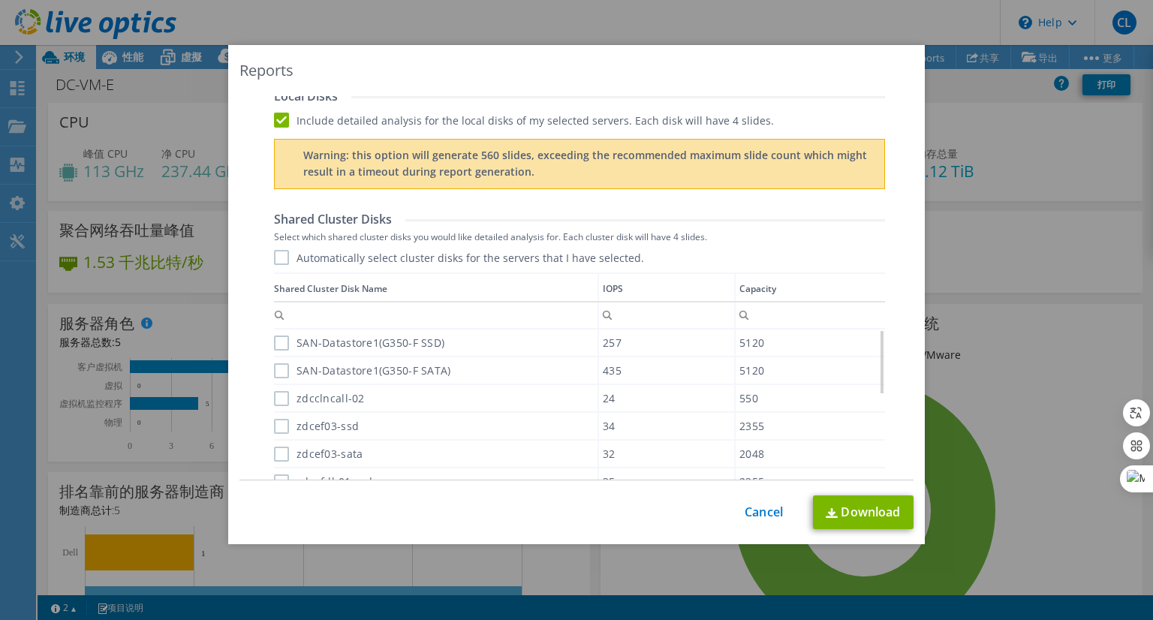
scroll to position [826, 0]
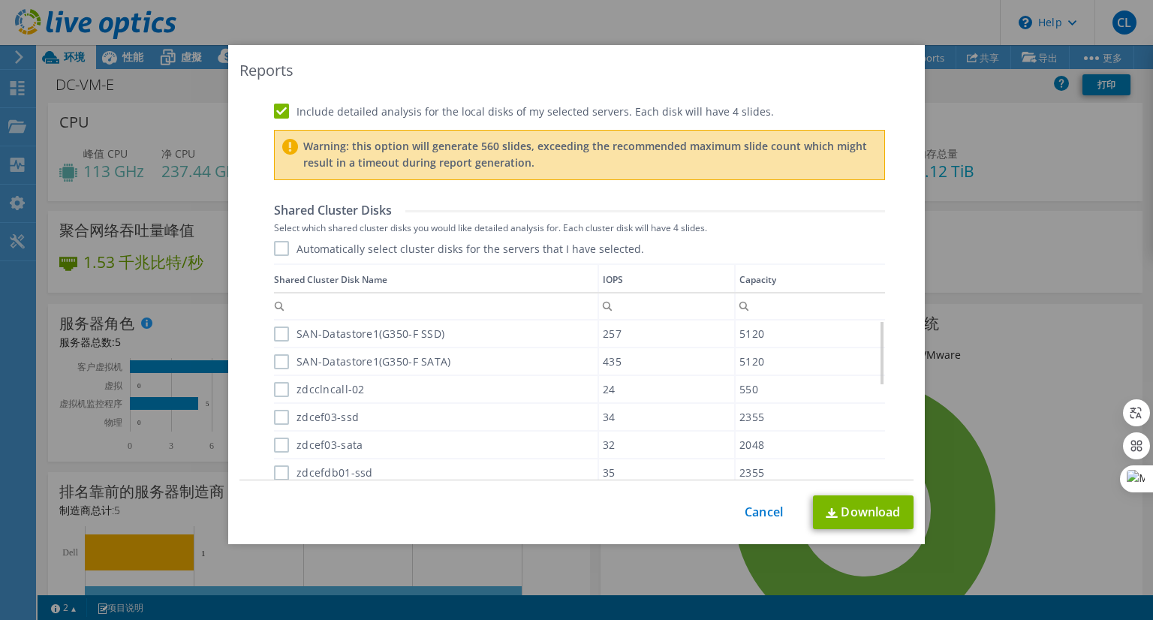
click at [274, 245] on label "Automatically select cluster disks for the servers that I have selected." at bounding box center [459, 248] width 370 height 15
click at [0, 0] on input "Automatically select cluster disks for the servers that I have selected." at bounding box center [0, 0] width 0 height 0
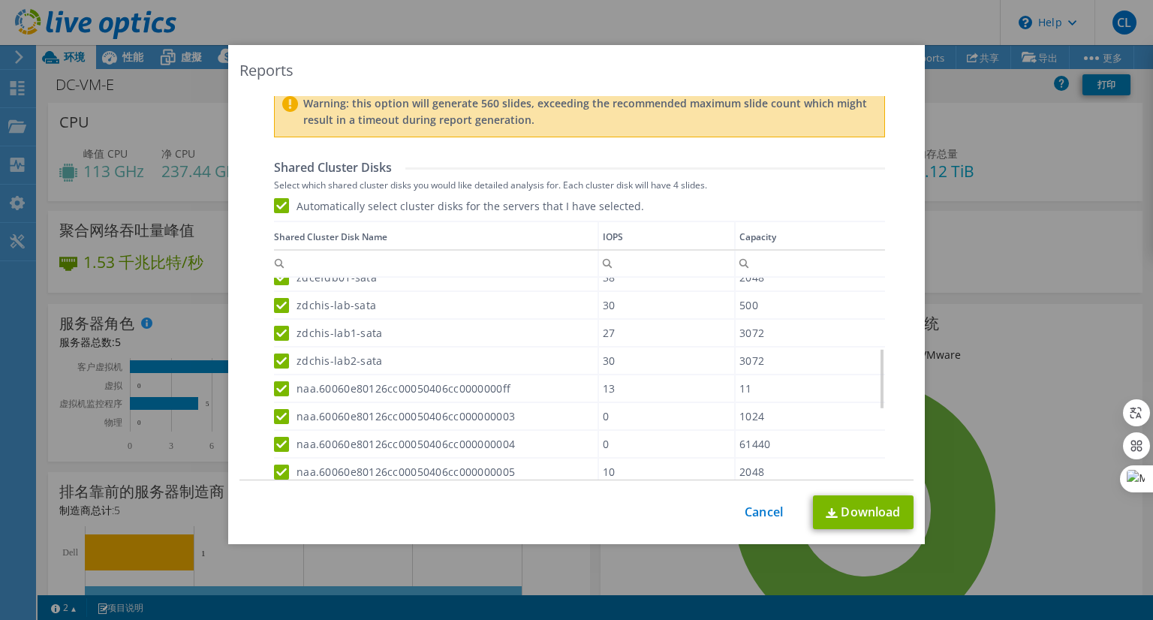
scroll to position [270, 0]
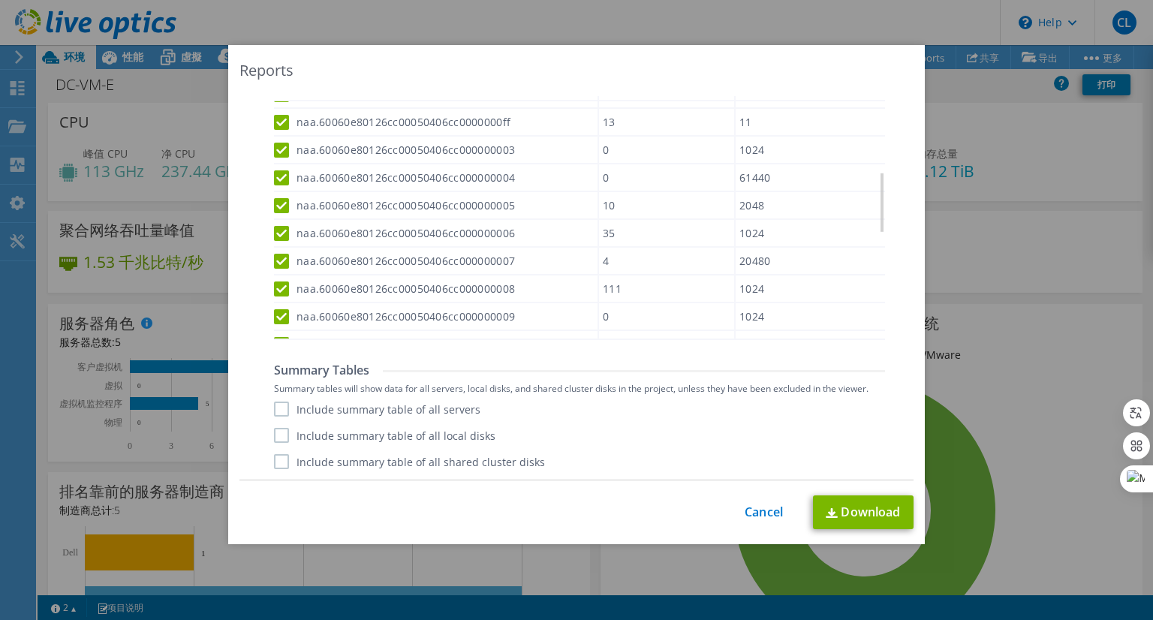
click at [277, 406] on label "Include summary table of all servers" at bounding box center [377, 409] width 206 height 15
click at [0, 0] on input "Include summary table of all servers" at bounding box center [0, 0] width 0 height 0
click at [276, 434] on label "Include summary table of all local disks" at bounding box center [384, 435] width 221 height 15
click at [0, 0] on input "Include summary table of all local disks" at bounding box center [0, 0] width 0 height 0
click at [278, 465] on label "Include summary table of all shared cluster disks" at bounding box center [409, 461] width 271 height 15
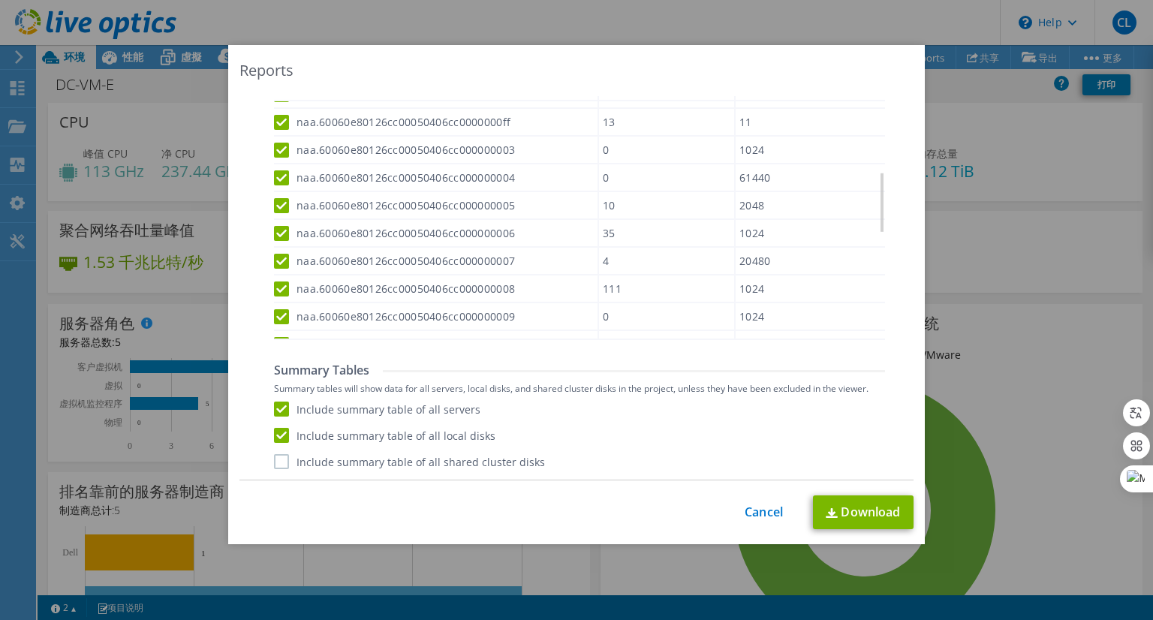
click at [0, 0] on input "Include summary table of all shared cluster disks" at bounding box center [0, 0] width 0 height 0
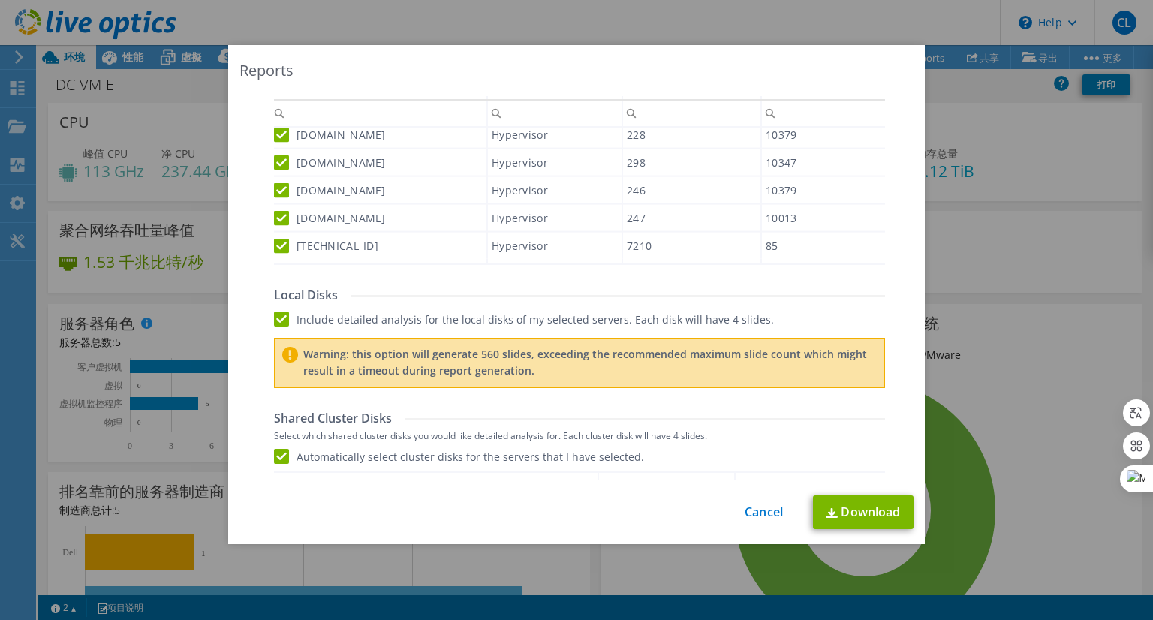
scroll to position [595, 0]
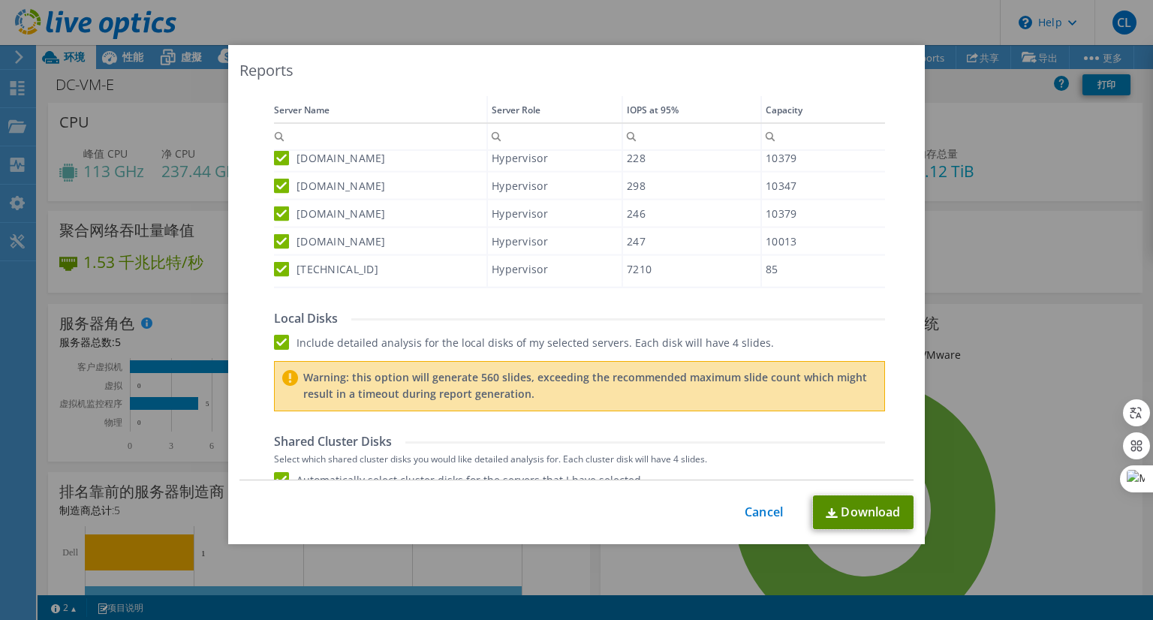
click at [850, 514] on link "Download" at bounding box center [863, 512] width 101 height 34
click at [980, 319] on div "Reports Select Region for Cloud Pricing Asia Pacific (Hong Kong) Asia Pacific (…" at bounding box center [576, 310] width 1153 height 530
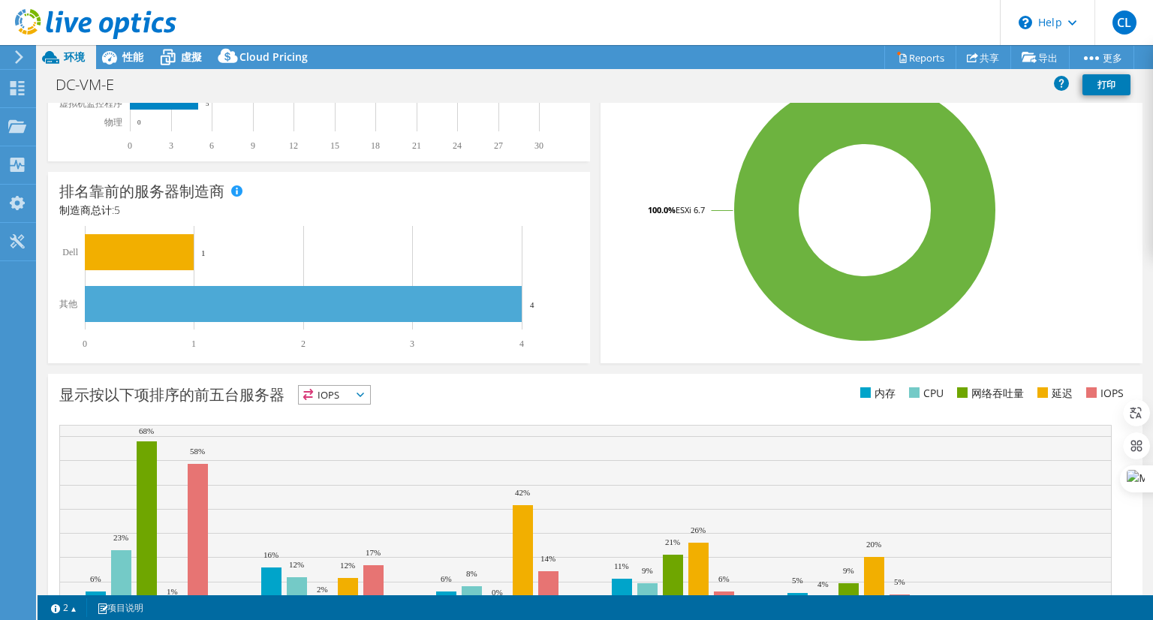
scroll to position [0, 0]
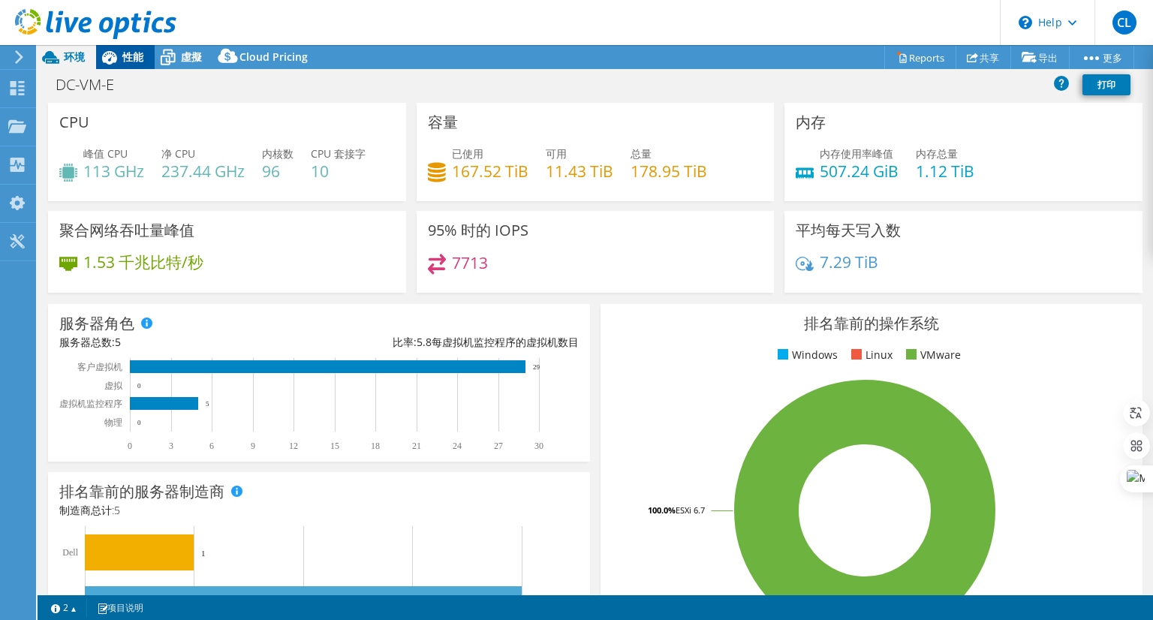
click at [128, 55] on span "性能" at bounding box center [132, 57] width 21 height 14
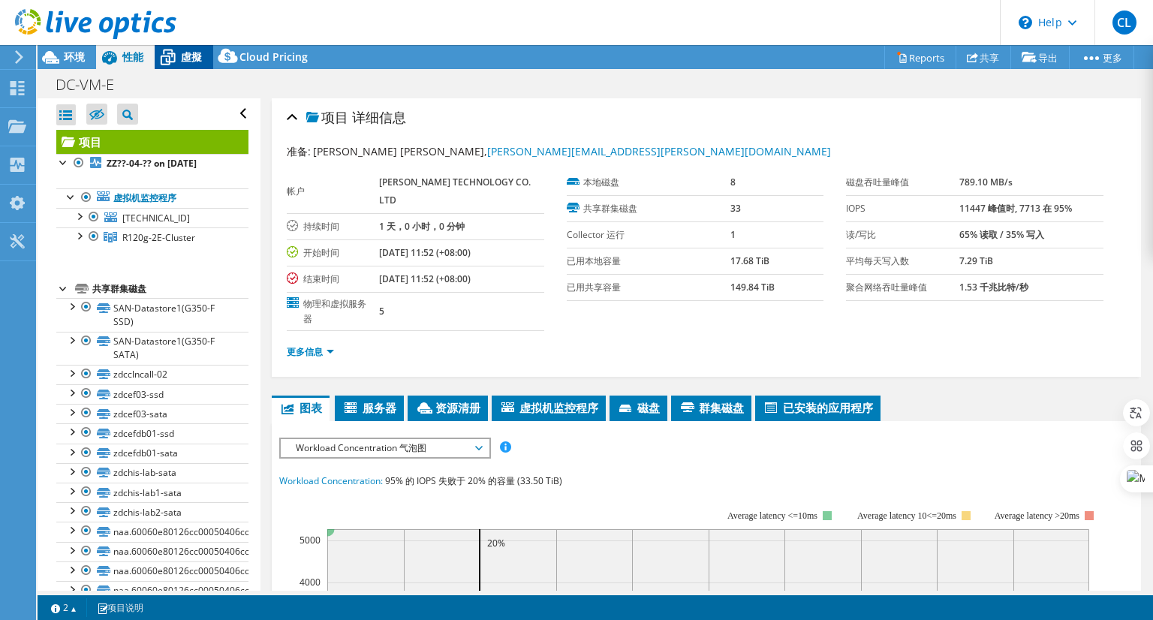
click at [194, 56] on span "虛擬" at bounding box center [191, 57] width 21 height 14
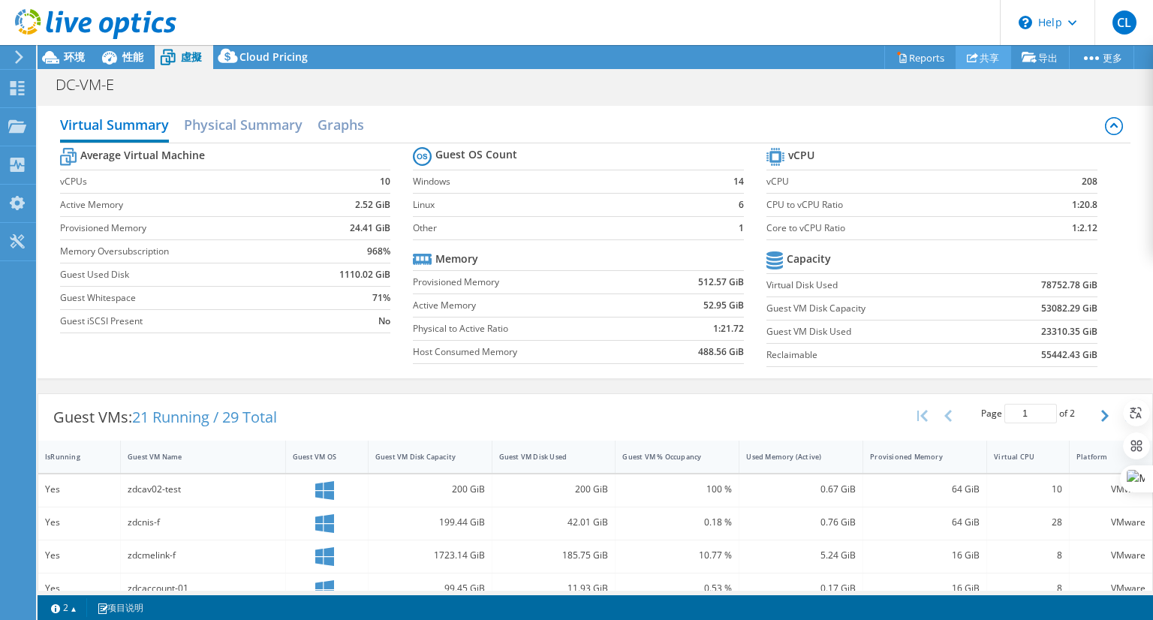
click at [988, 55] on link "共享" at bounding box center [984, 57] width 56 height 23
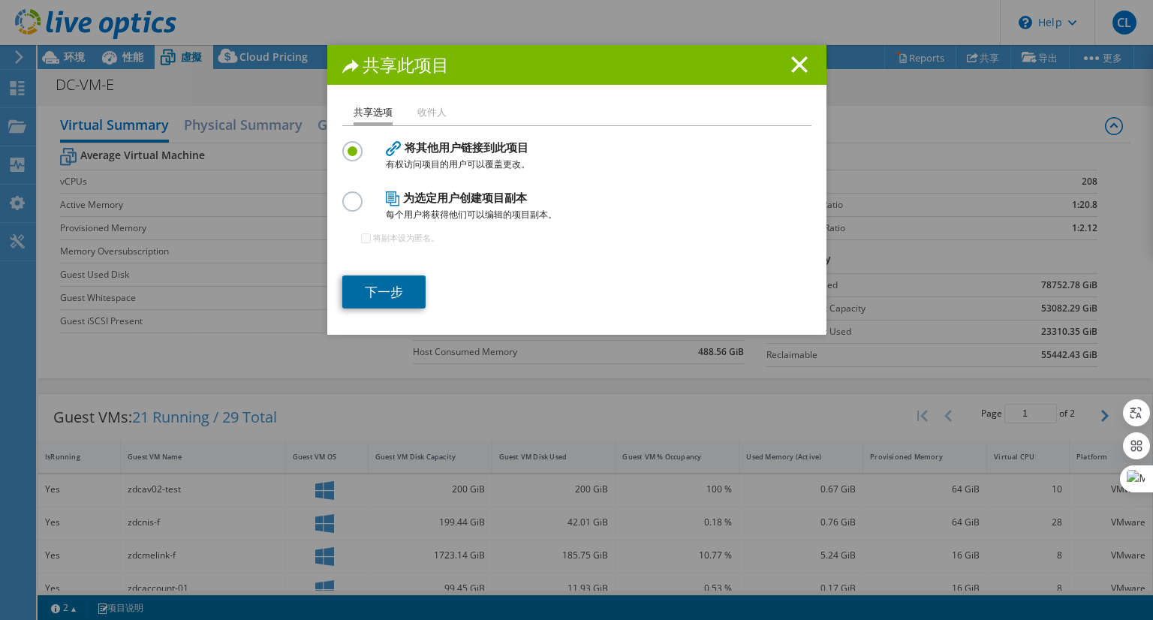
click at [387, 292] on link "下一步" at bounding box center [383, 292] width 83 height 33
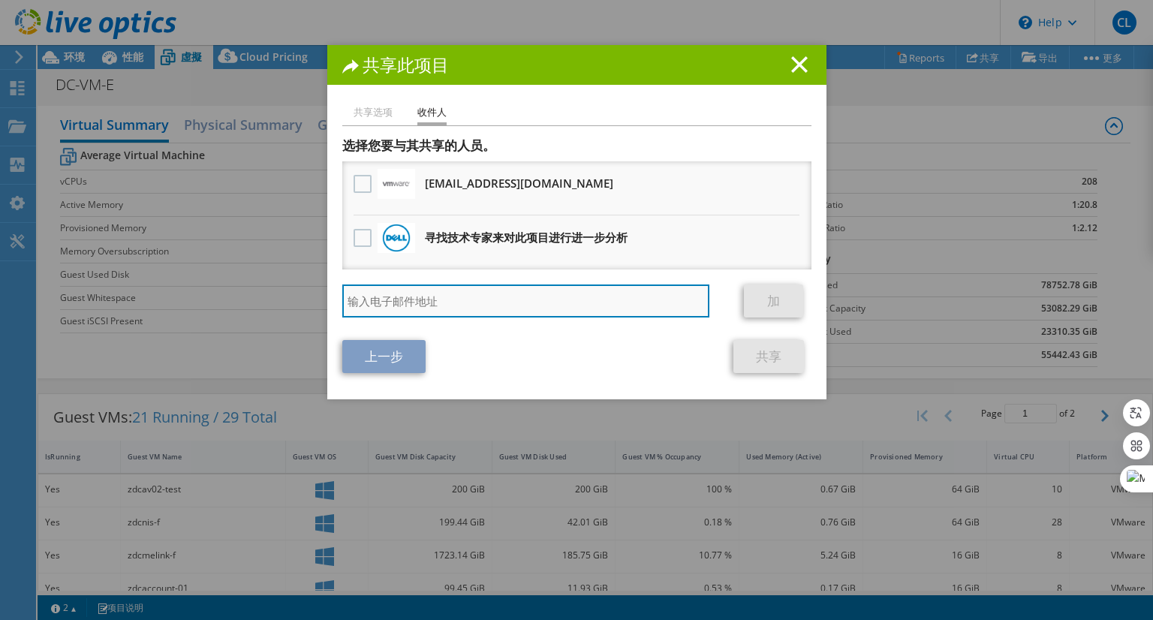
click at [393, 298] on input "search" at bounding box center [526, 301] width 368 height 33
type input "s"
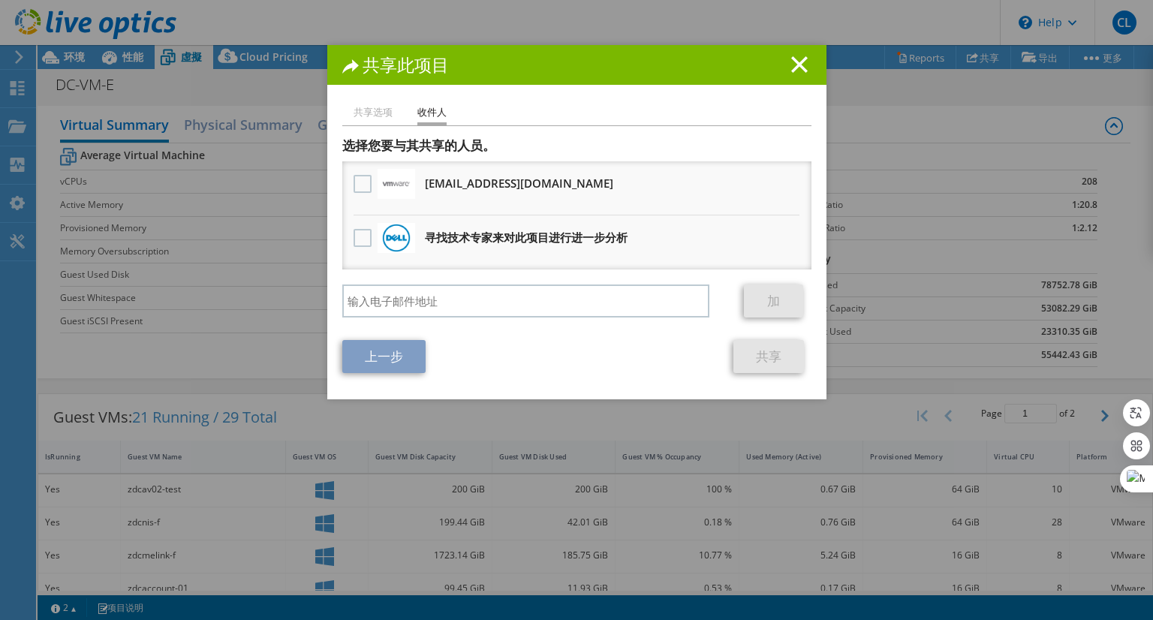
click at [784, 68] on h1 "共享此项目" at bounding box center [576, 64] width 469 height 17
click at [799, 70] on line at bounding box center [799, 64] width 15 height 15
